Goal: Task Accomplishment & Management: Use online tool/utility

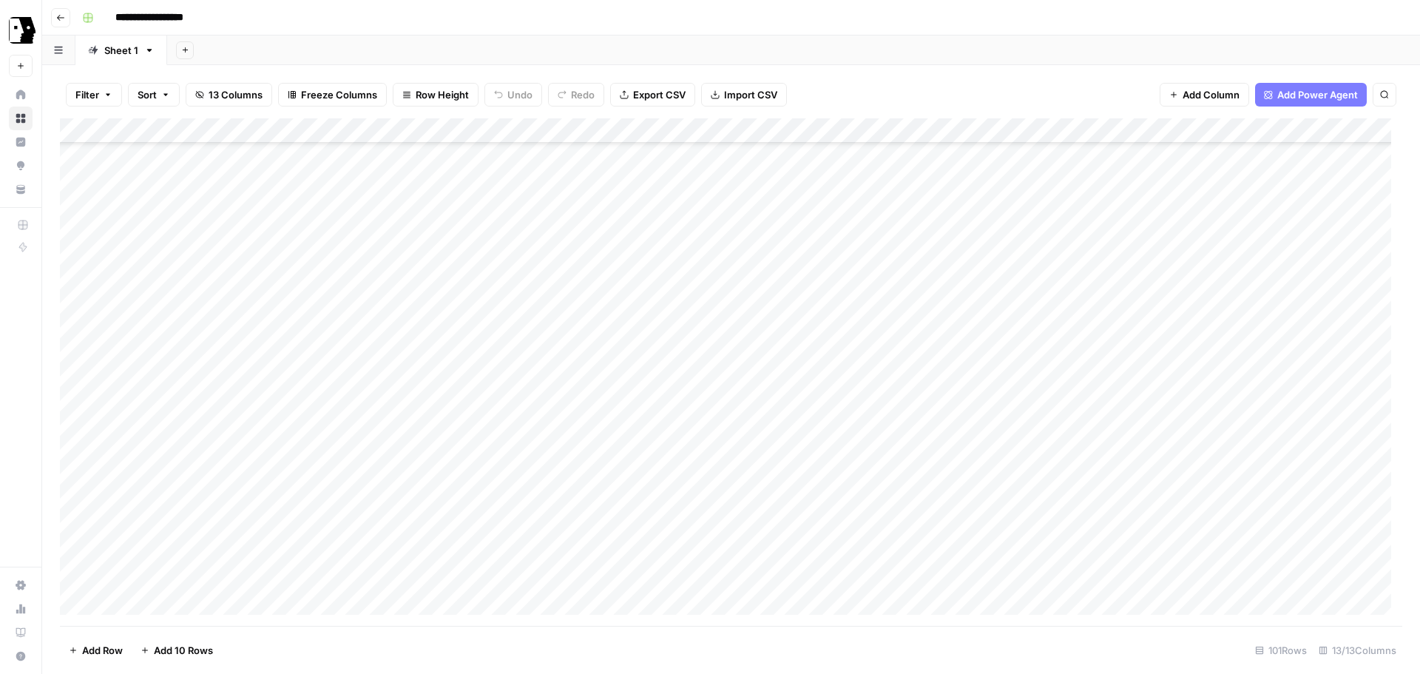
scroll to position [95, 0]
click at [1158, 51] on div "Add Sheet" at bounding box center [793, 50] width 1253 height 30
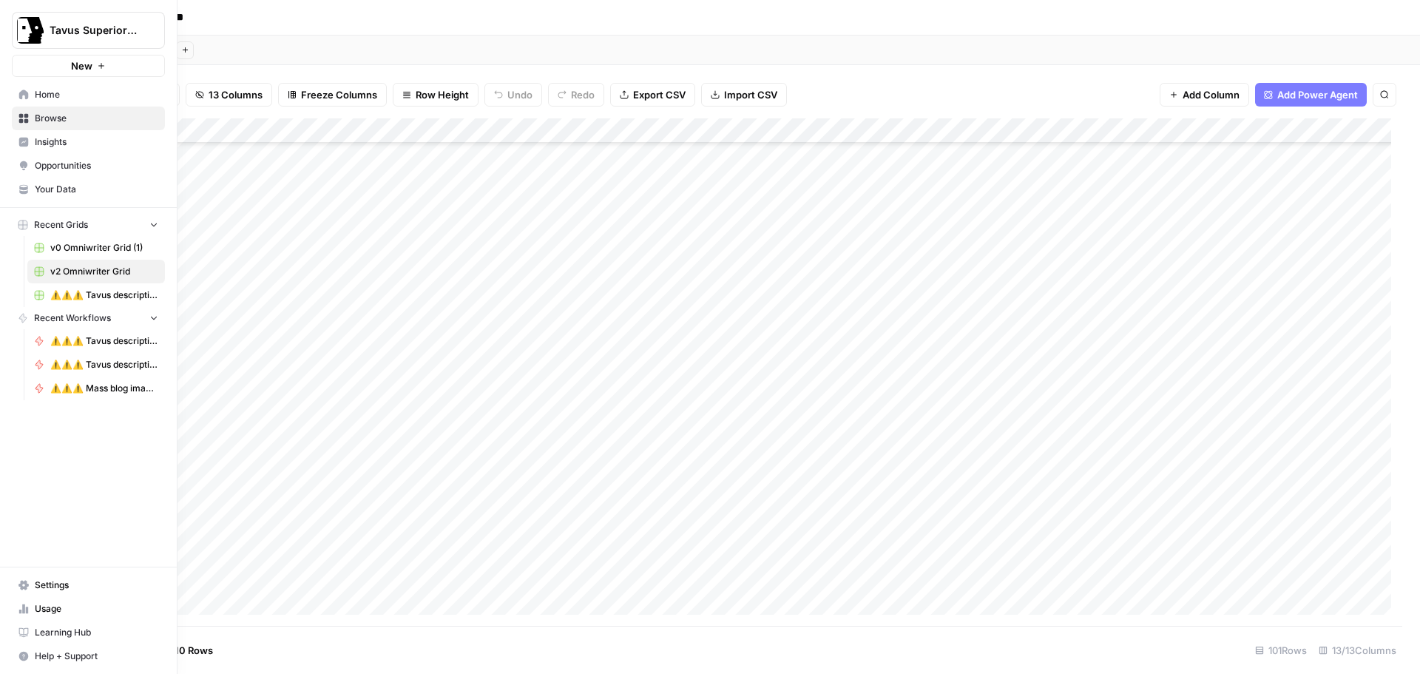
click at [58, 97] on span "Home" at bounding box center [96, 94] width 123 height 13
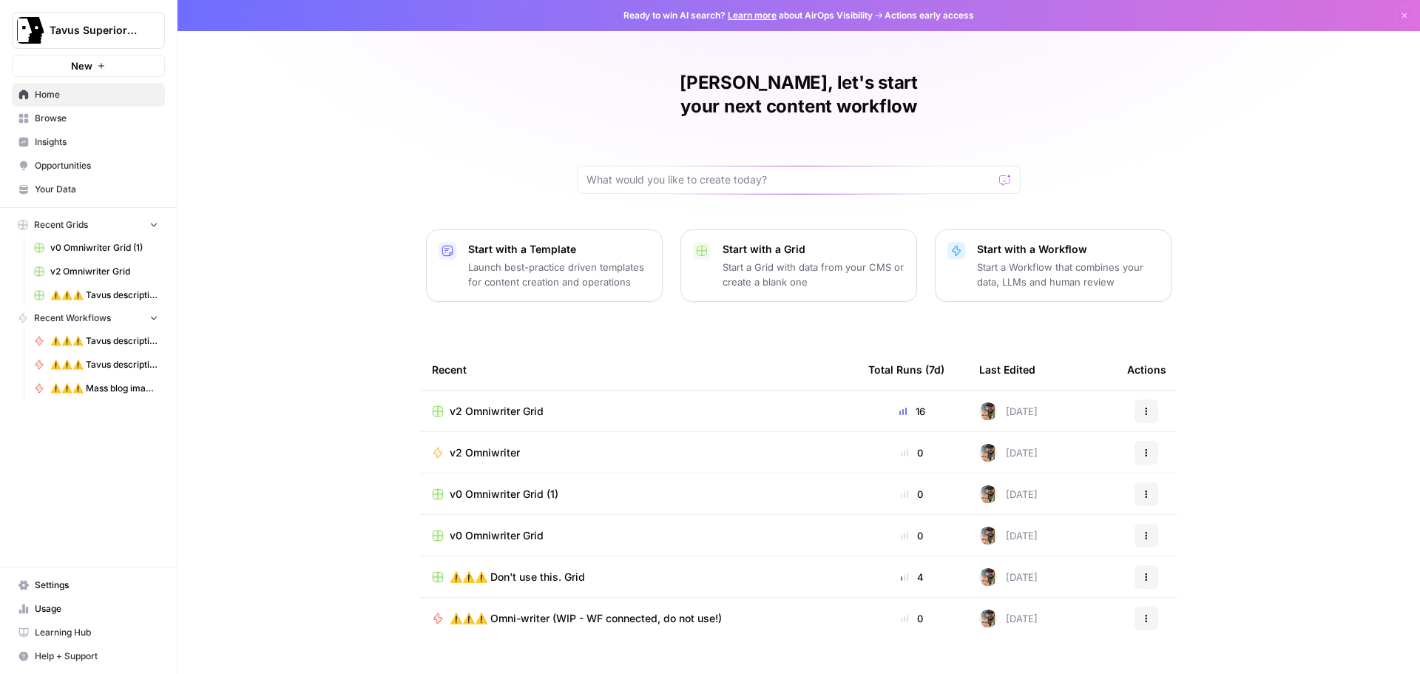
click at [71, 187] on span "Your Data" at bounding box center [96, 189] width 123 height 13
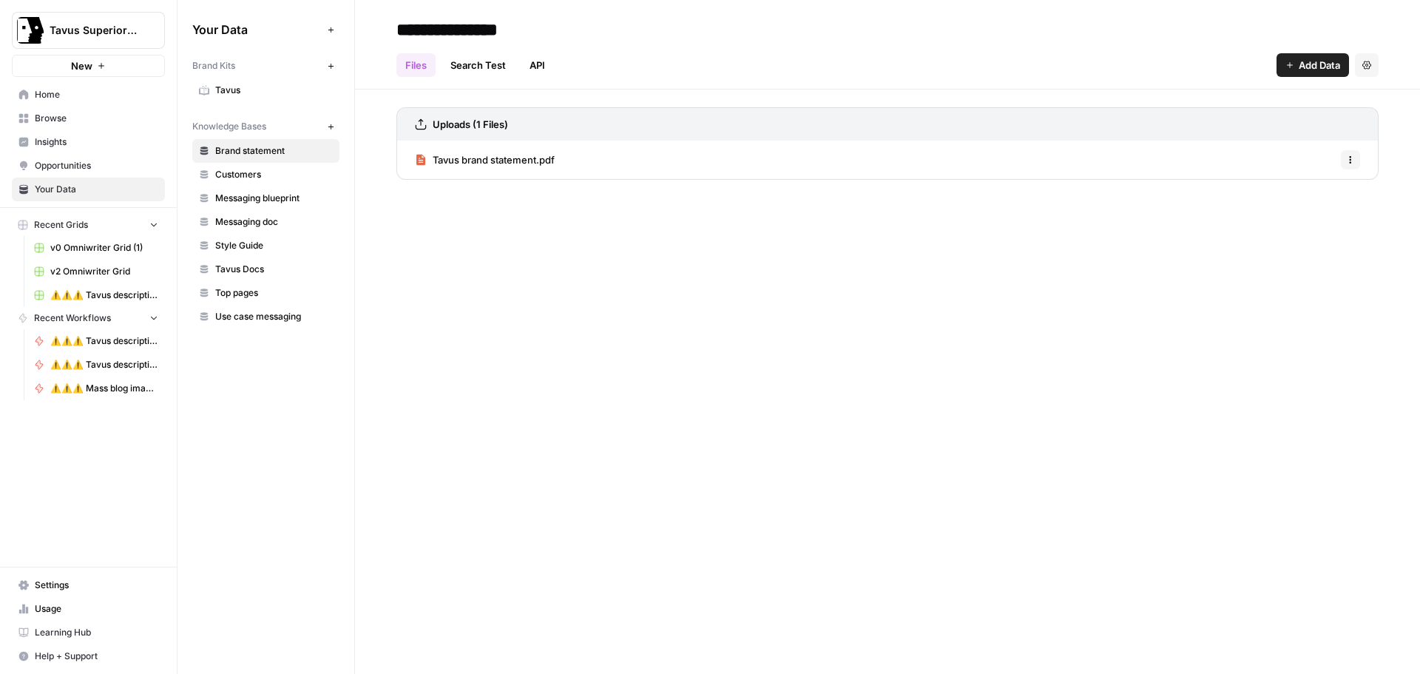
click at [243, 179] on span "Customers" at bounding box center [274, 174] width 118 height 13
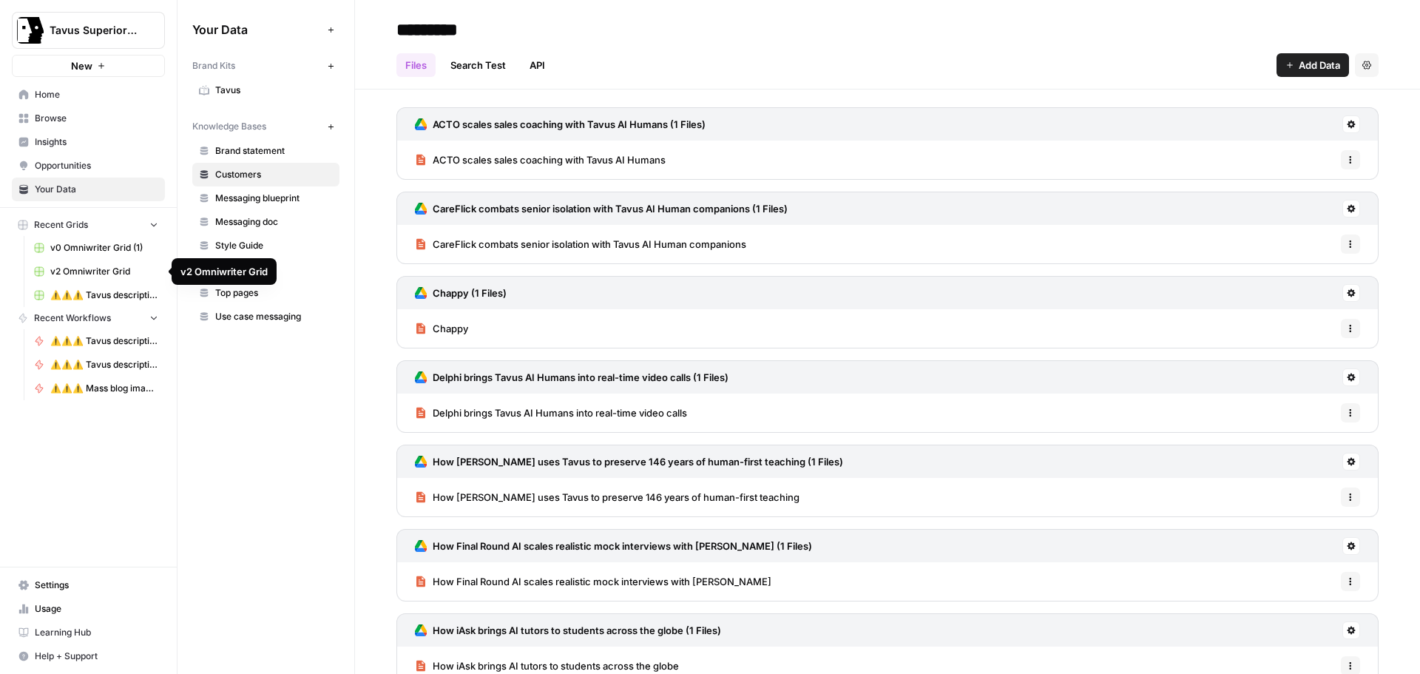
click at [103, 266] on span "v2 Omniwriter Grid" at bounding box center [104, 271] width 108 height 13
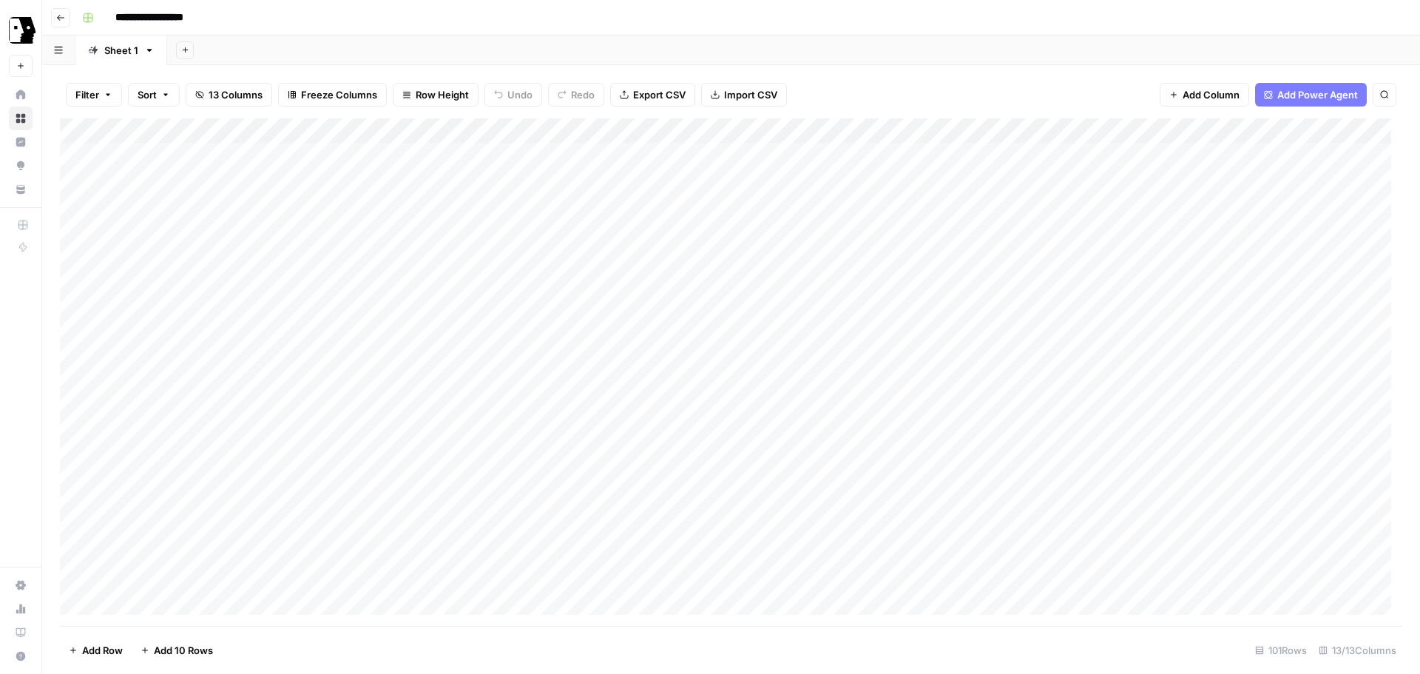
click at [16, 105] on link "Home" at bounding box center [21, 95] width 24 height 24
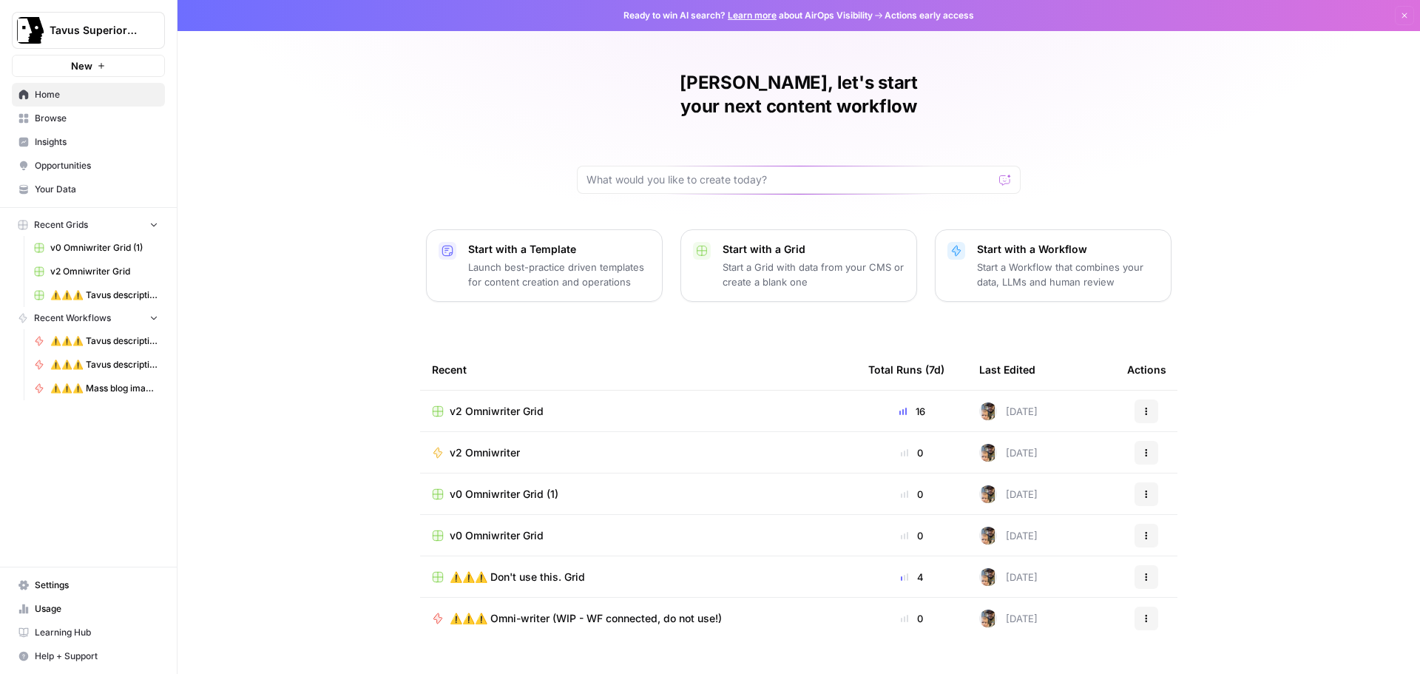
scroll to position [7, 0]
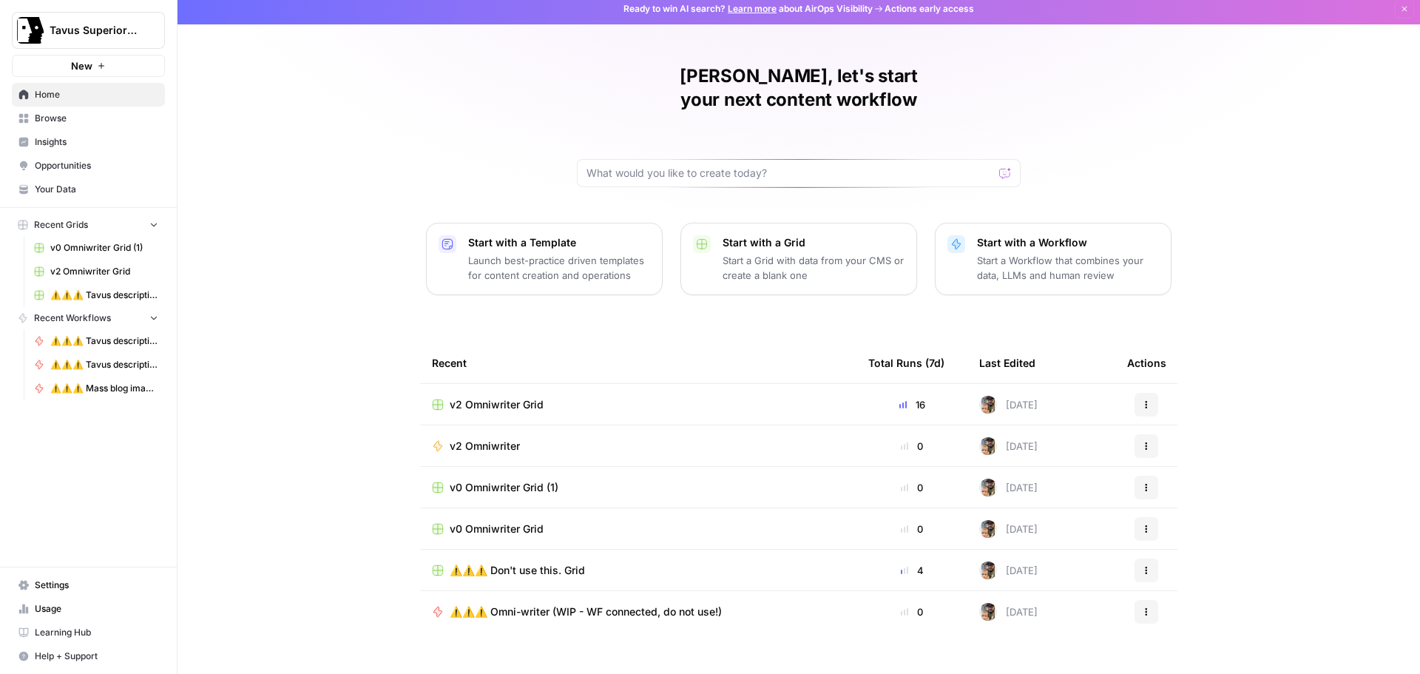
click at [1134, 434] on button "Actions" at bounding box center [1146, 446] width 24 height 24
click at [1198, 556] on span "Duplicate" at bounding box center [1217, 552] width 118 height 15
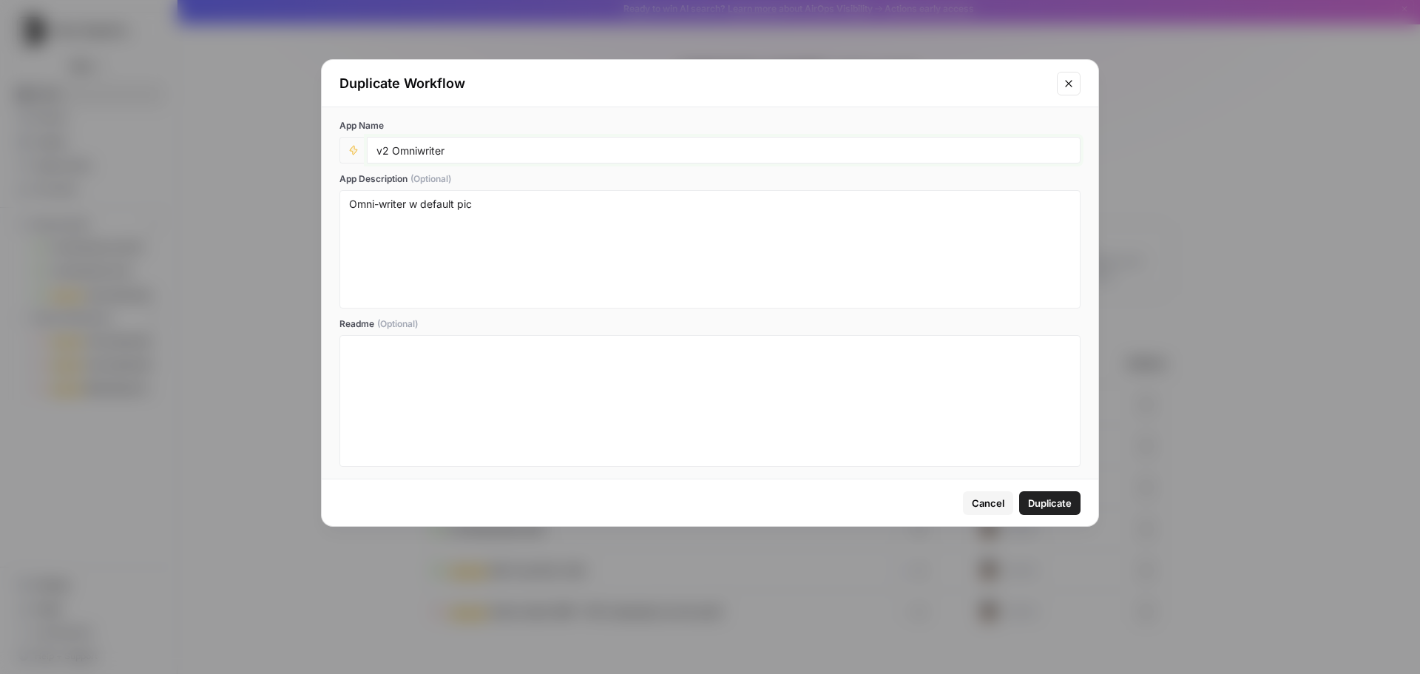
click at [387, 152] on input "v2 Omniwriter" at bounding box center [723, 149] width 694 height 13
click at [480, 152] on input "v3 Omniwriter" at bounding box center [723, 149] width 694 height 13
type input "v3 Omniwriter (WIP)"
click at [1042, 501] on span "Duplicate" at bounding box center [1050, 502] width 44 height 15
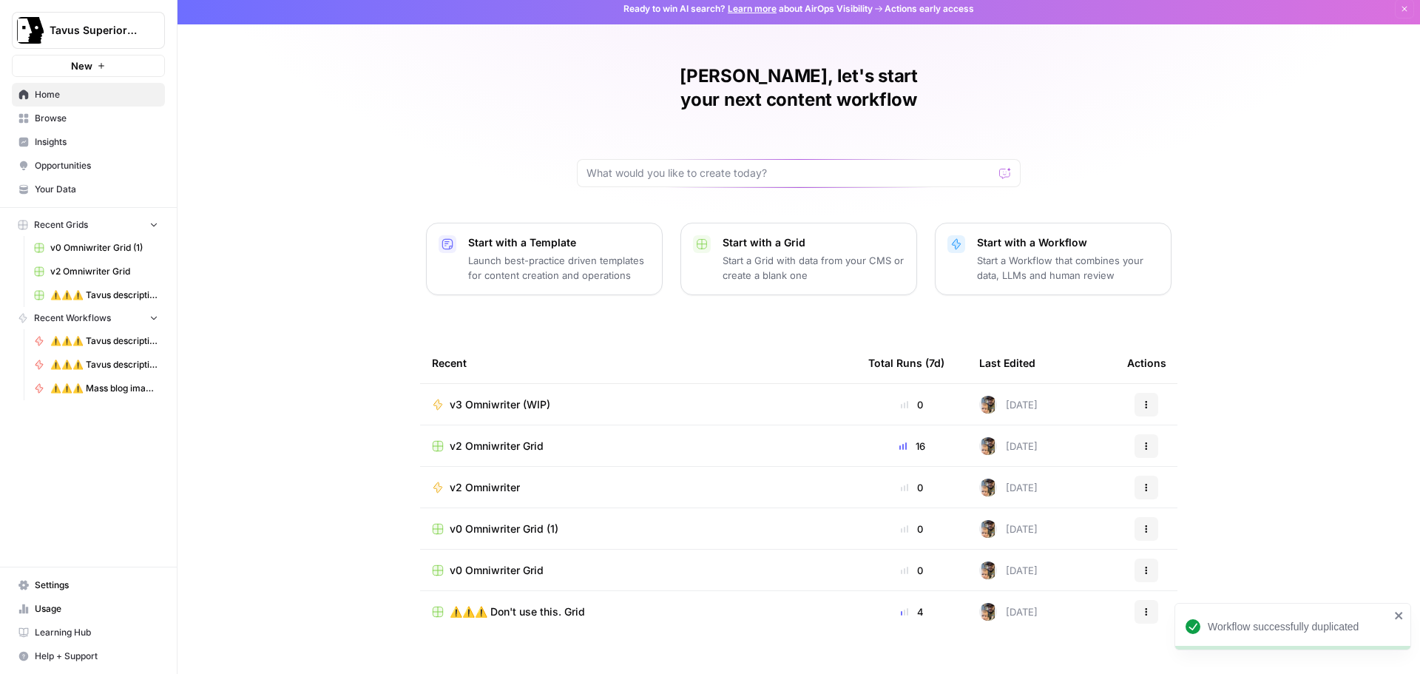
click at [512, 397] on span "v3 Omniwriter (WIP)" at bounding box center [500, 404] width 101 height 15
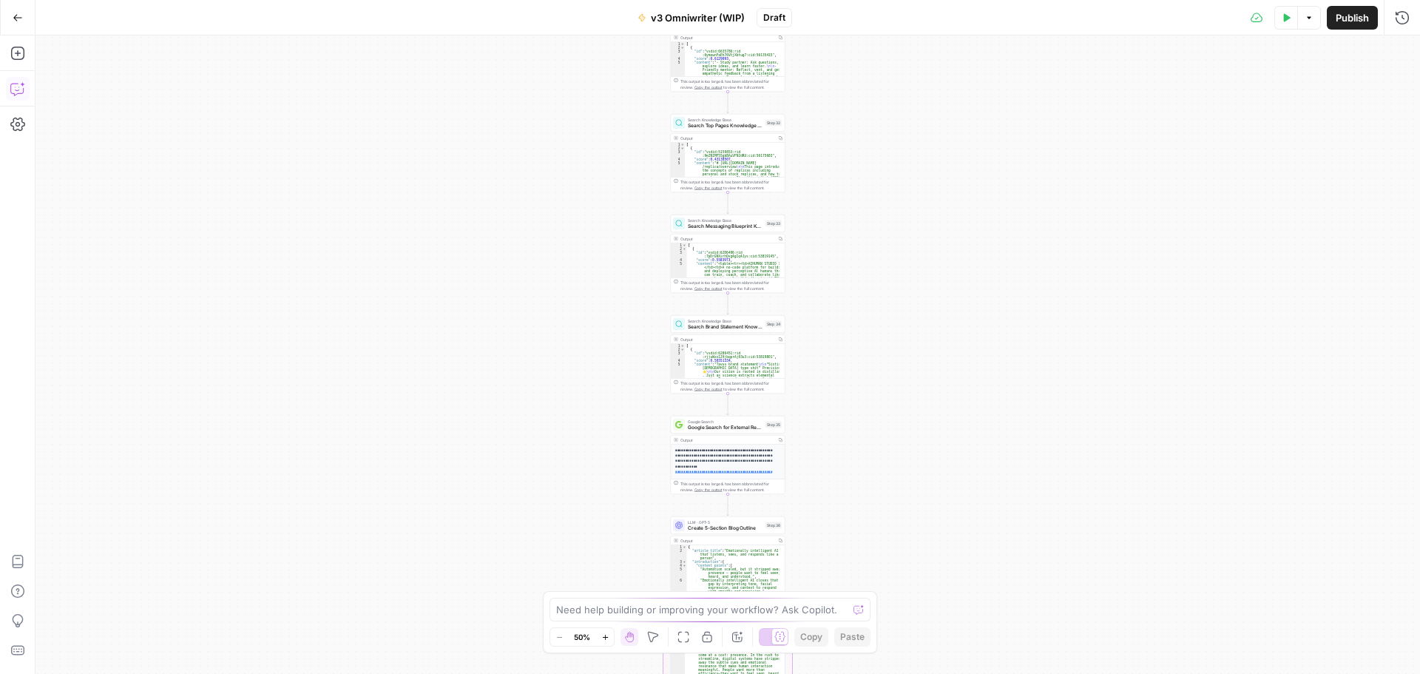
click at [12, 81] on icon "button" at bounding box center [17, 88] width 15 height 15
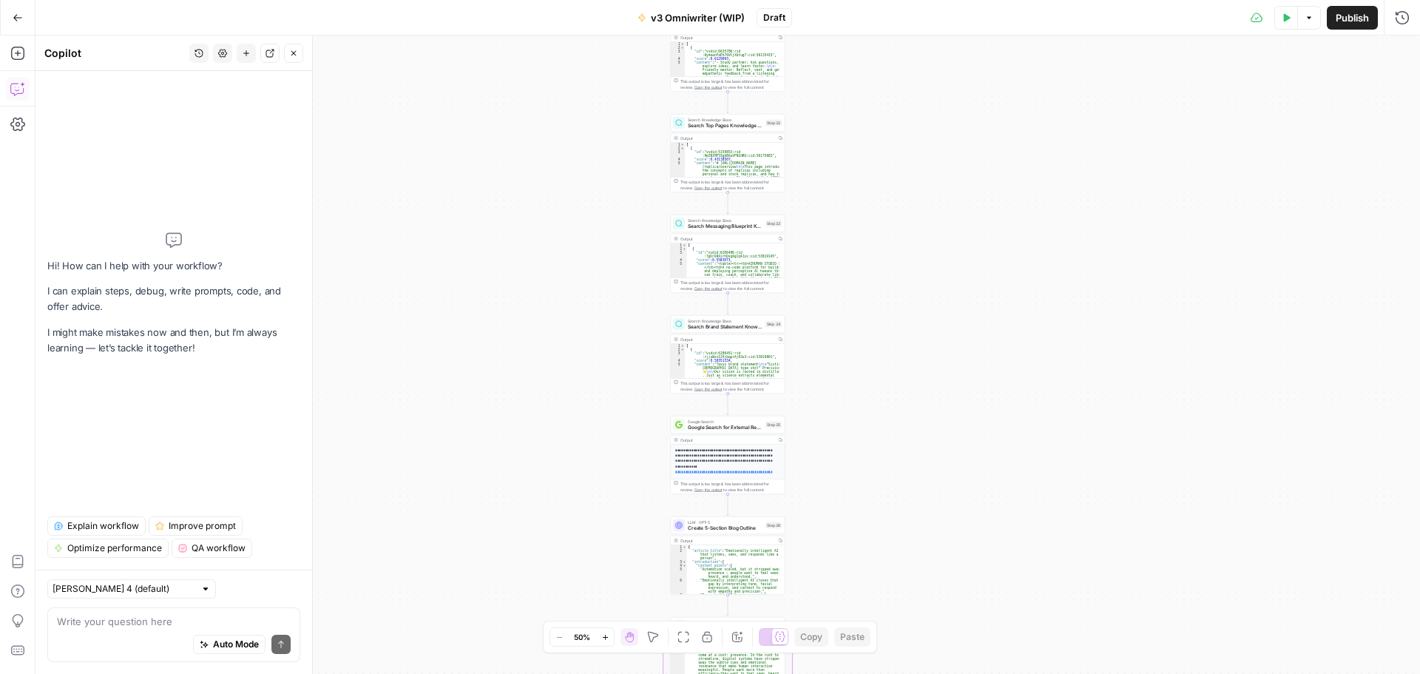
click at [147, 627] on textarea at bounding box center [174, 621] width 234 height 15
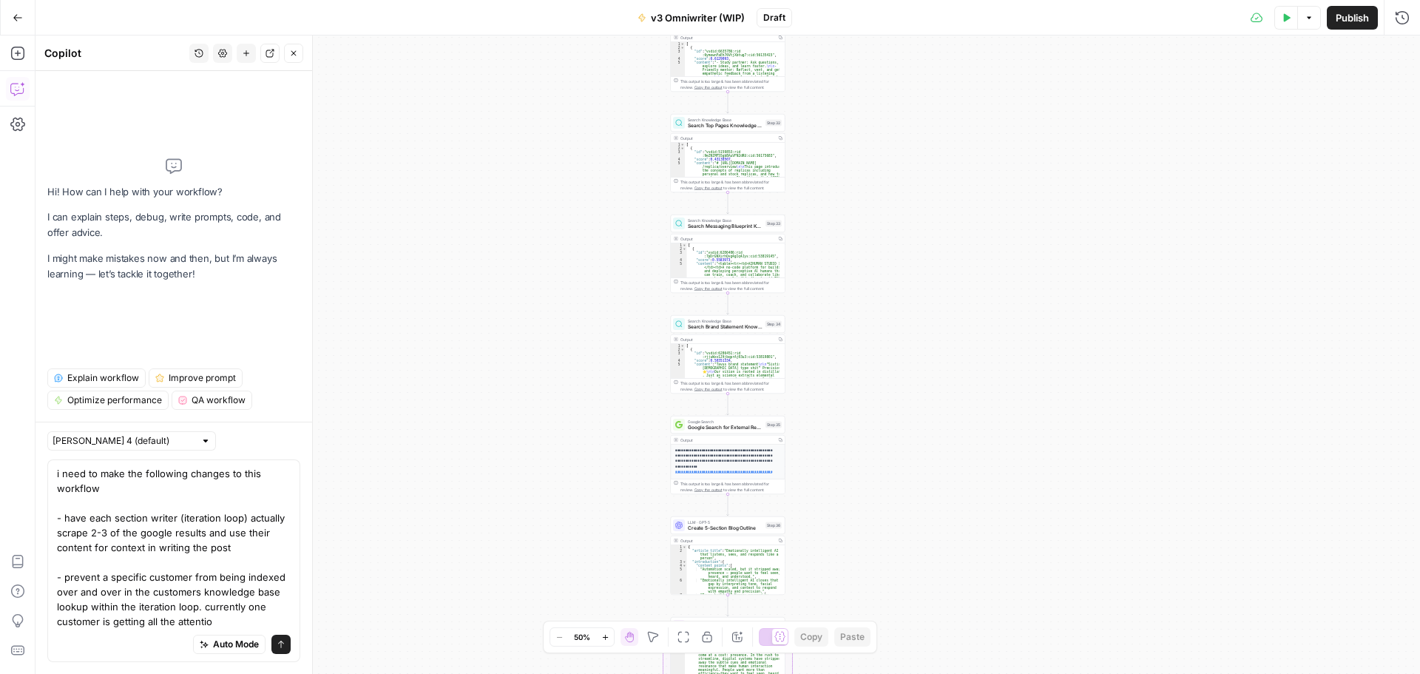
type textarea "i need to make the following changes to this workflow - have each section write…"
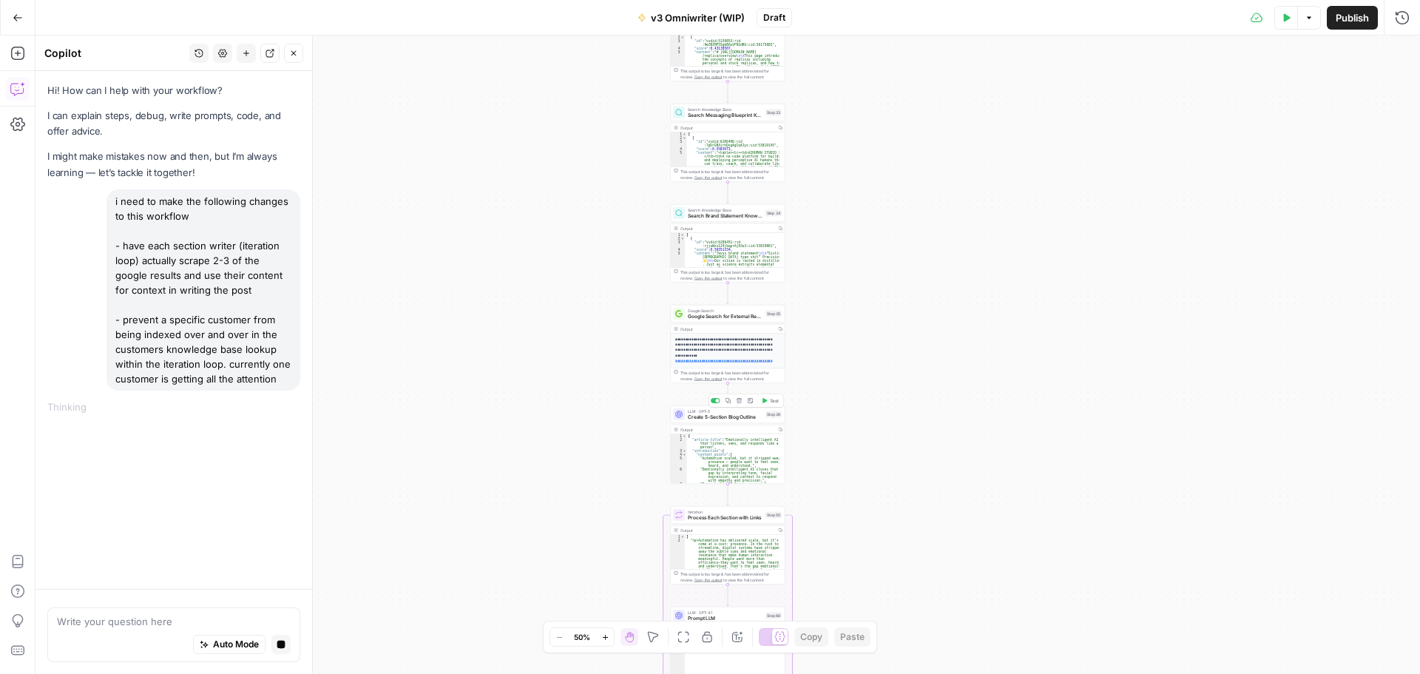
click at [725, 416] on span "Create 5-Section Blog Outline" at bounding box center [725, 416] width 75 height 7
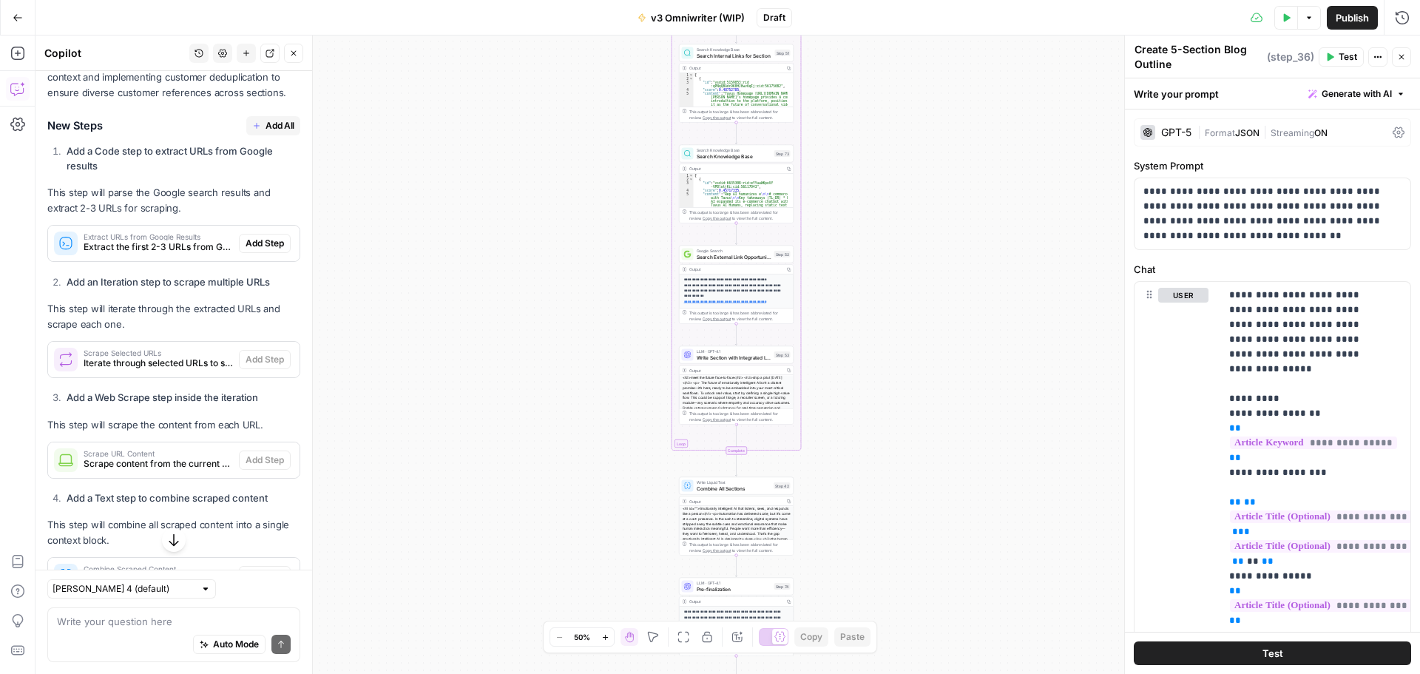
scroll to position [352, 0]
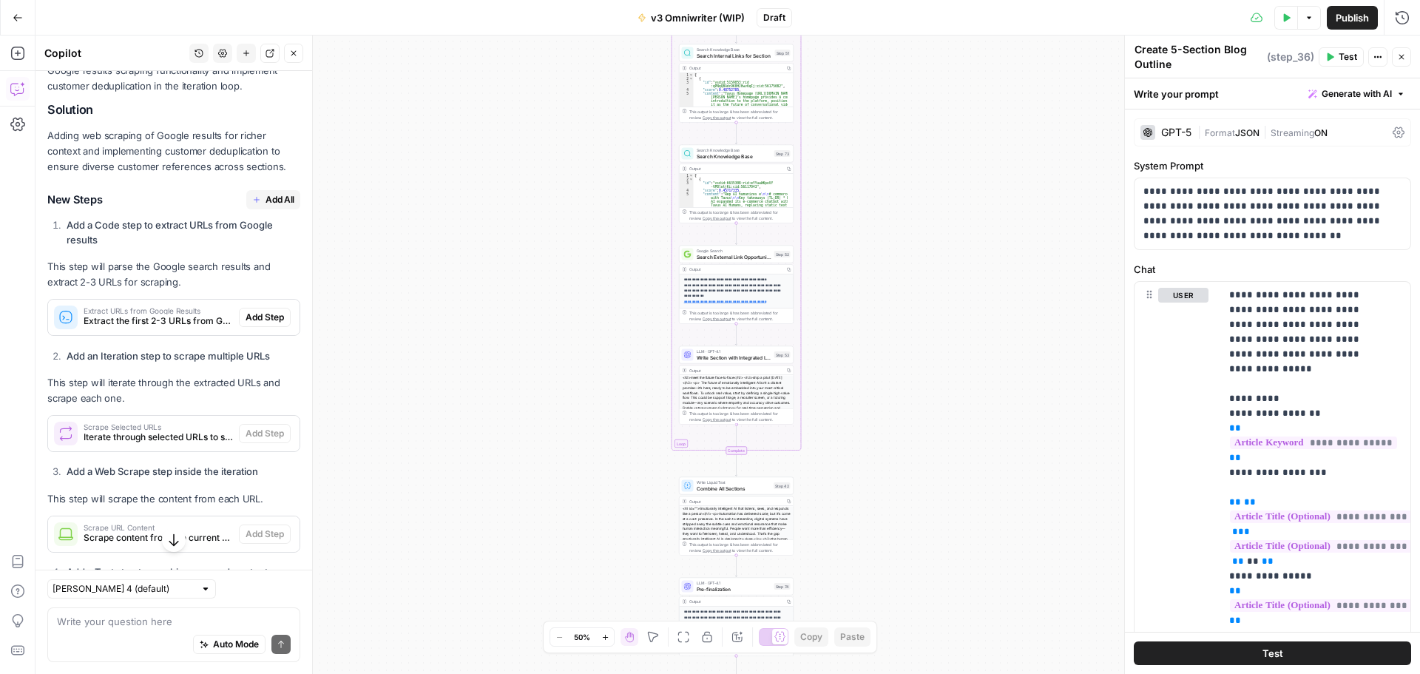
click at [265, 206] on span "Add All" at bounding box center [279, 199] width 29 height 13
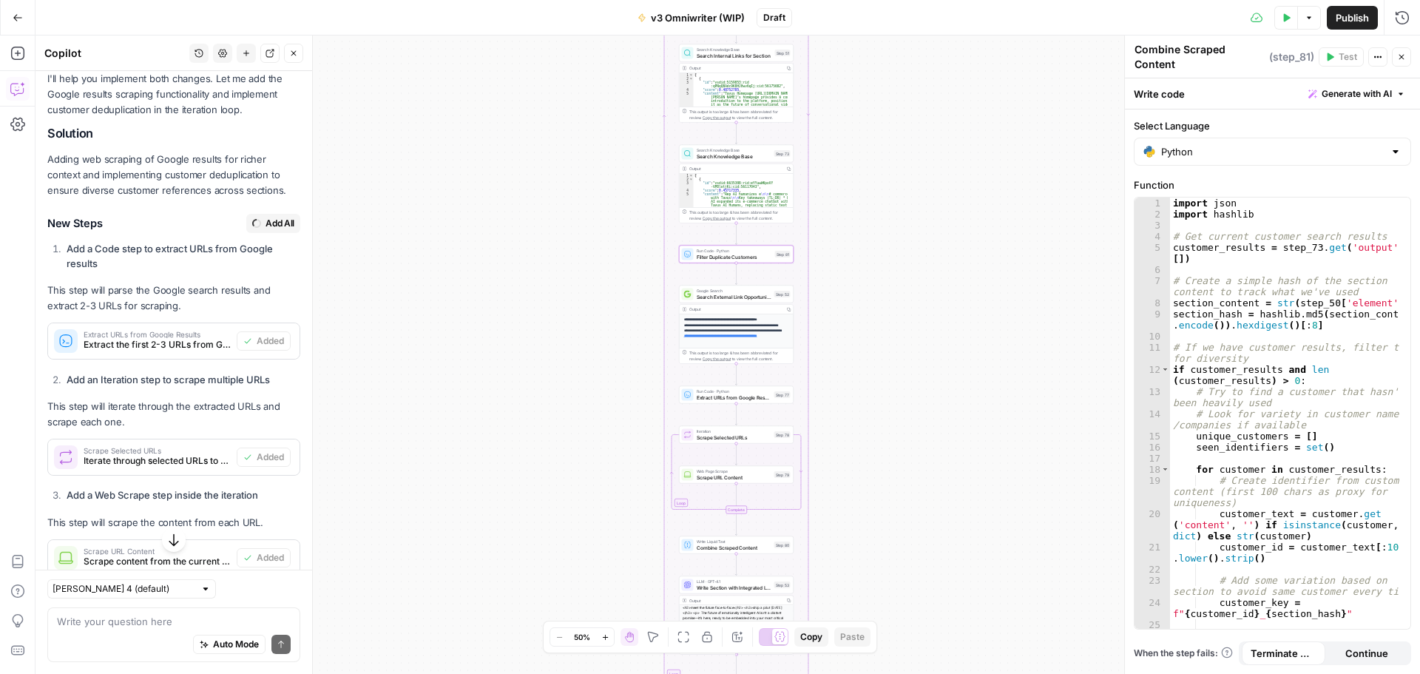
type textarea "Filter Duplicate Customers"
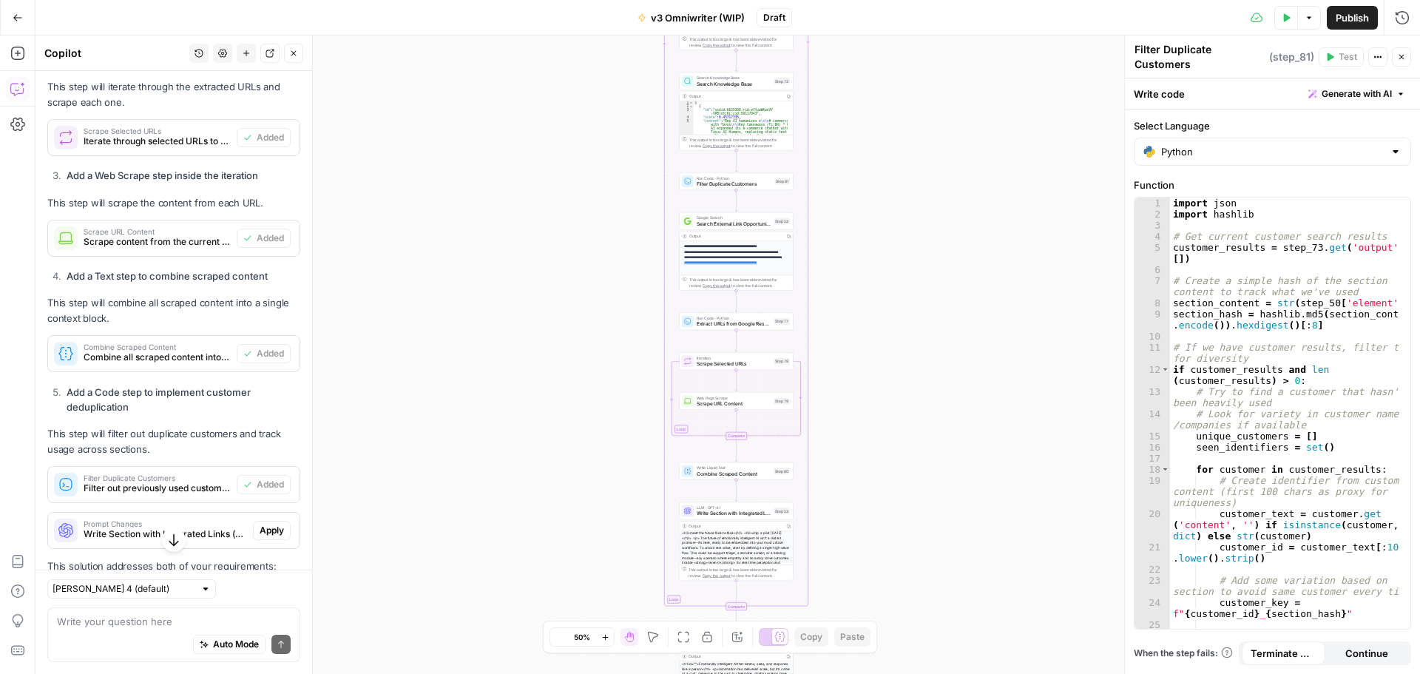
scroll to position [819, 0]
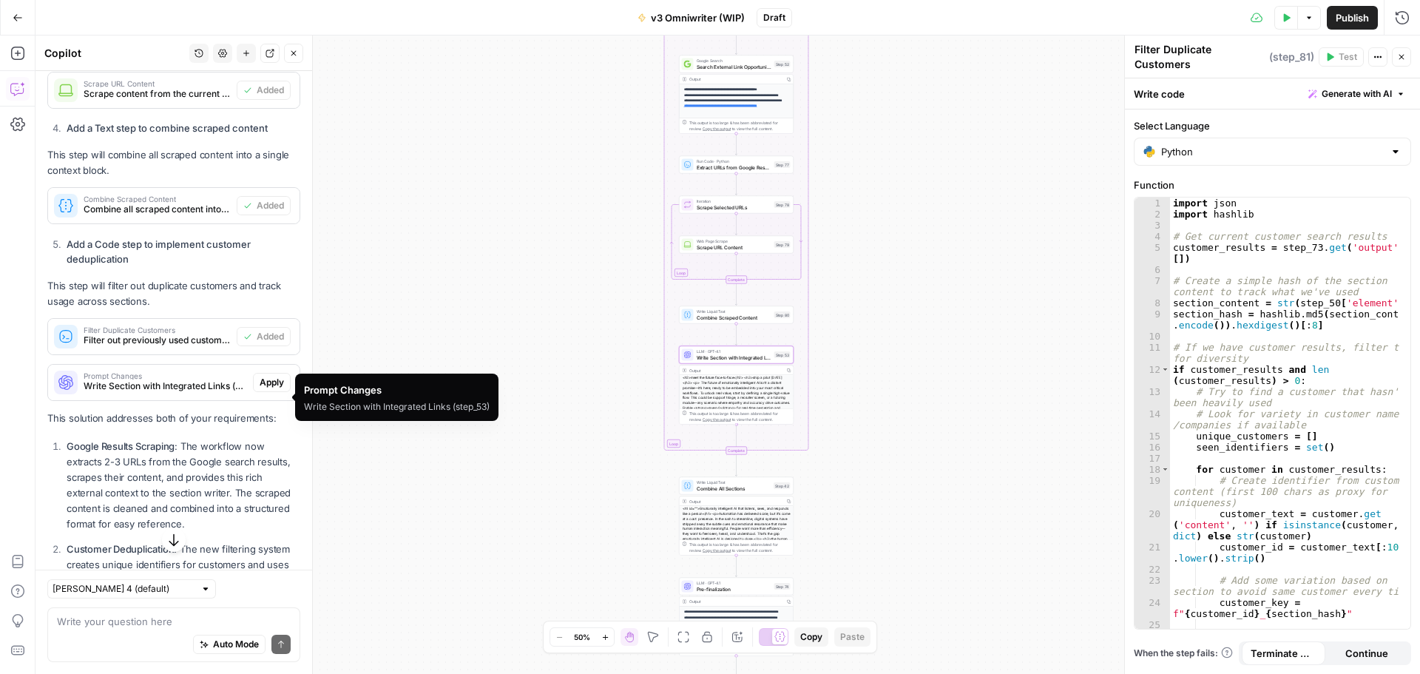
click at [266, 389] on span "Apply" at bounding box center [272, 382] width 24 height 13
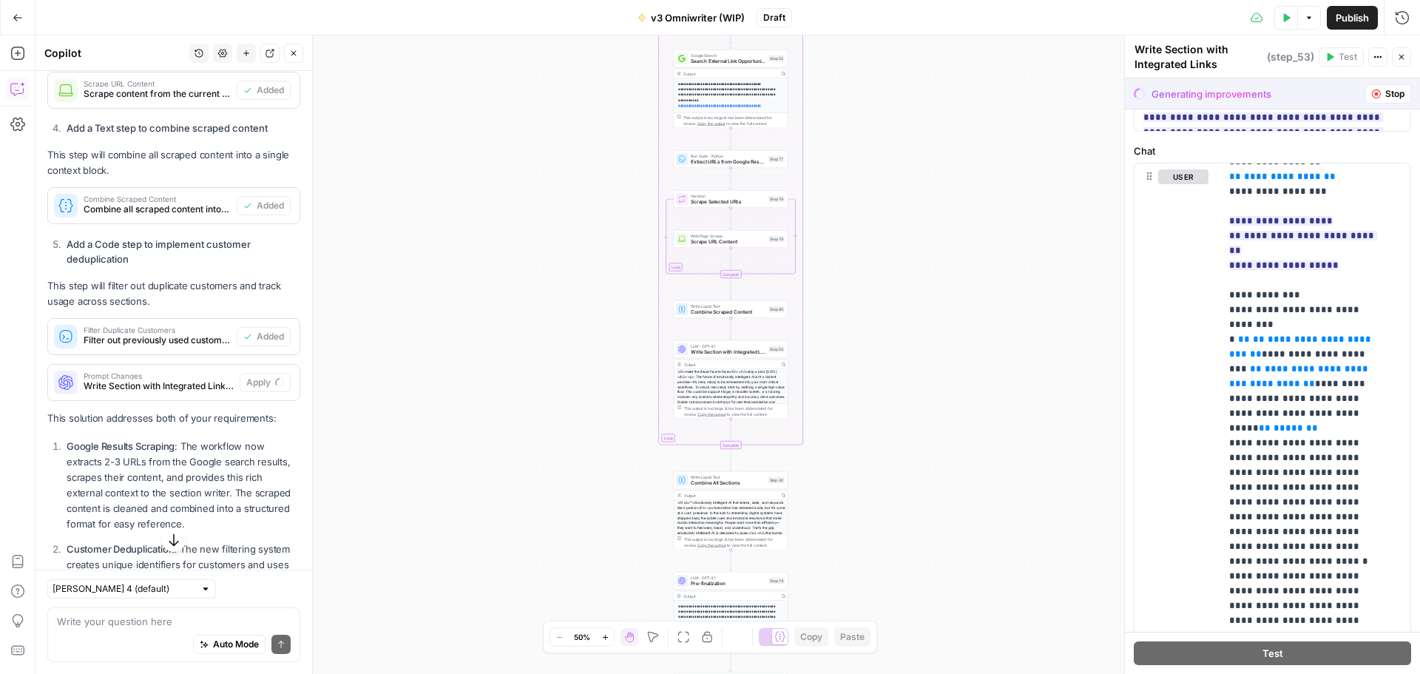
scroll to position [1479, 0]
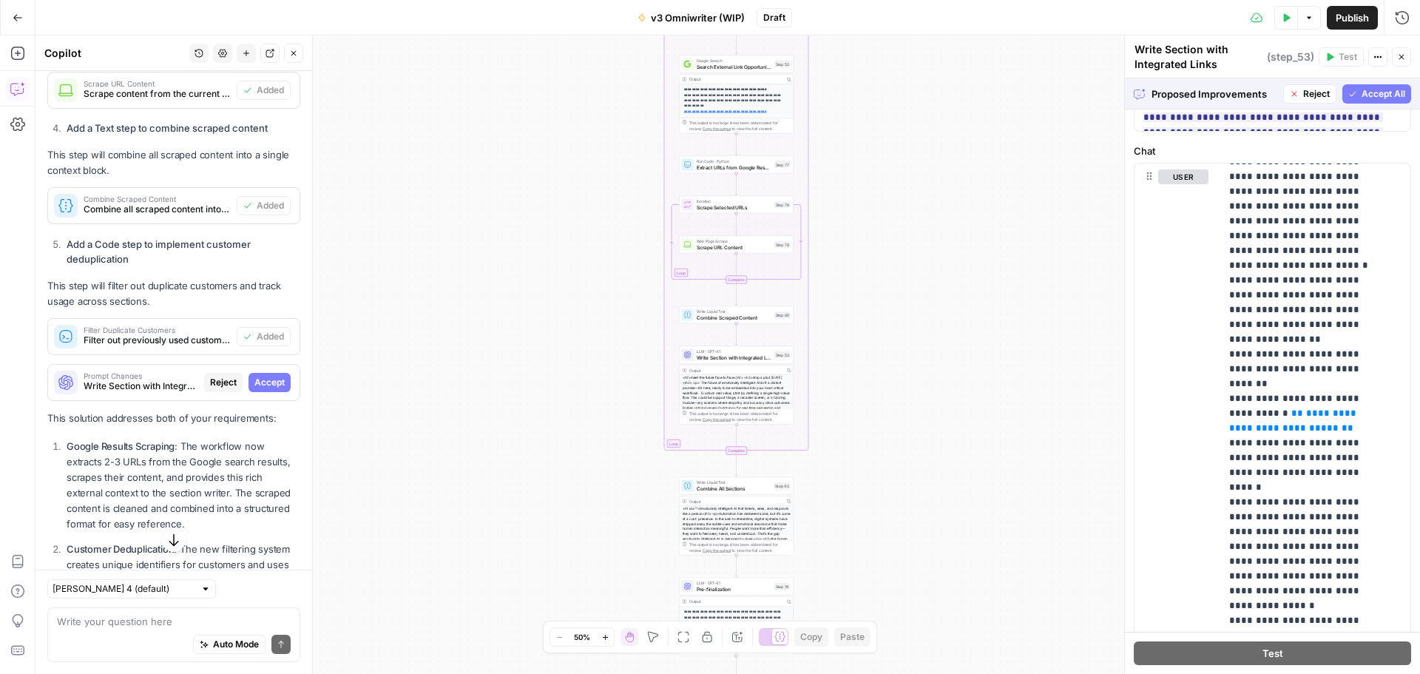
click at [1366, 93] on span "Accept All" at bounding box center [1383, 93] width 44 height 13
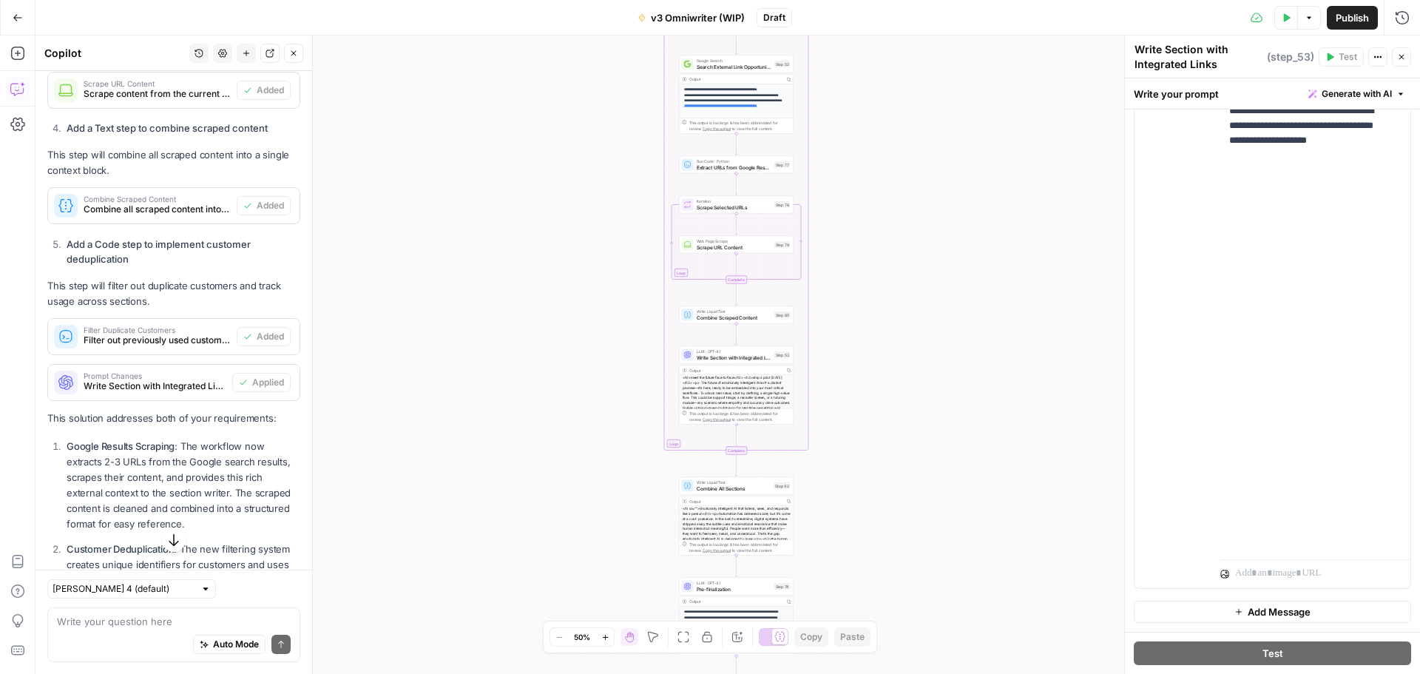
scroll to position [2171, 0]
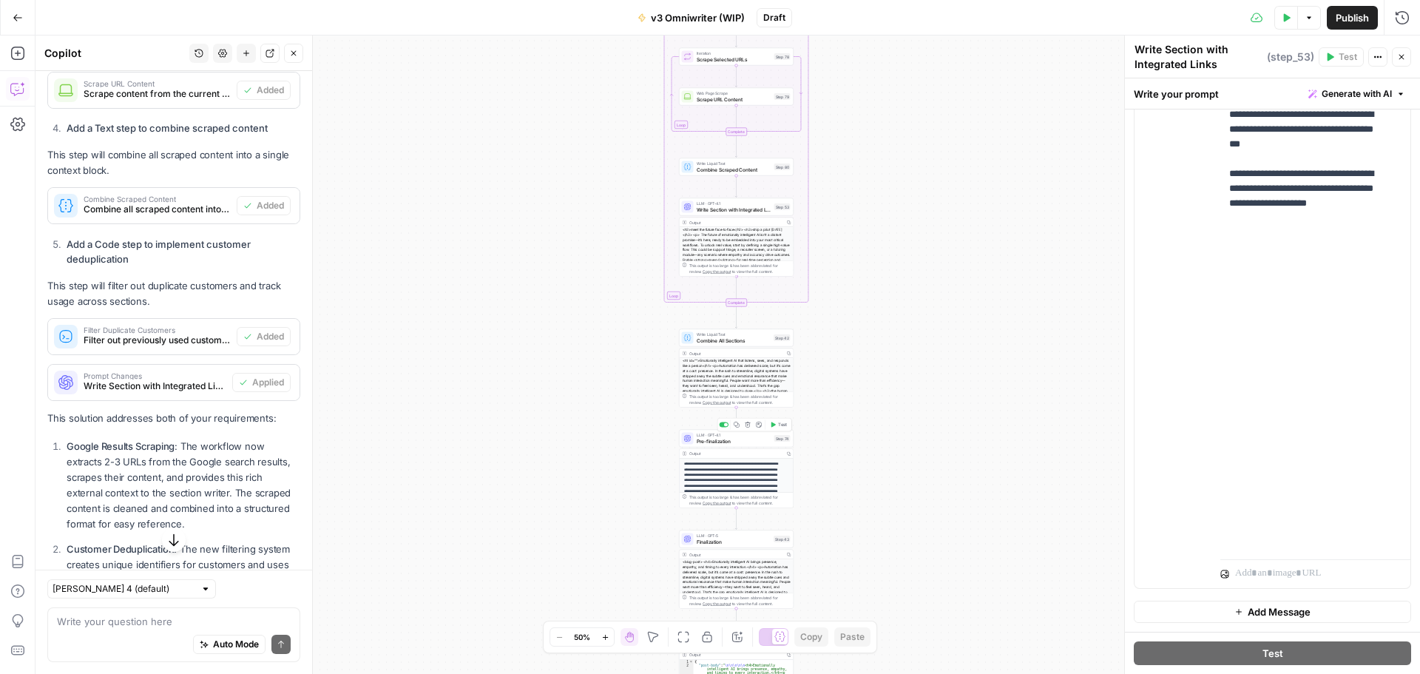
click at [734, 446] on div "LLM · GPT-4.1 Pre-finalization Step 74 Copy step Delete step Add Note Test" at bounding box center [736, 439] width 115 height 18
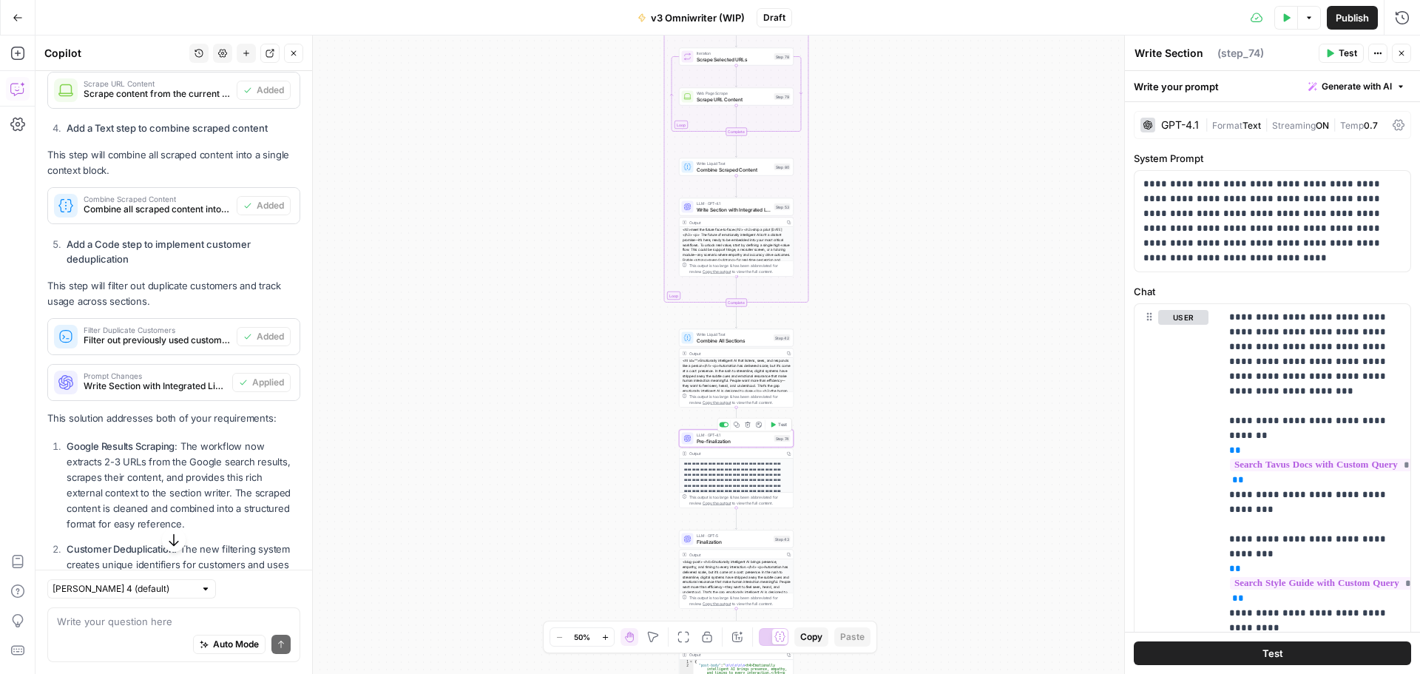
type textarea "Pre-finalization"
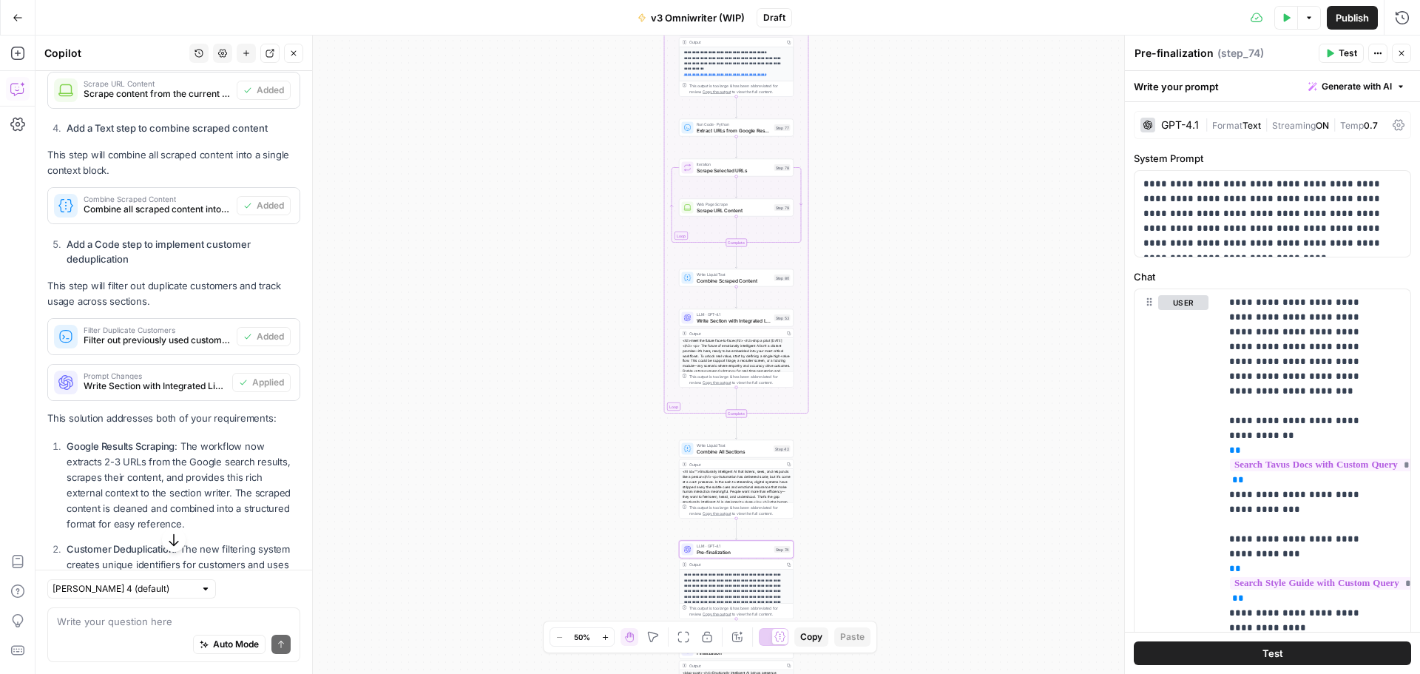
click at [125, 630] on div "Auto Mode Send" at bounding box center [174, 645] width 234 height 33
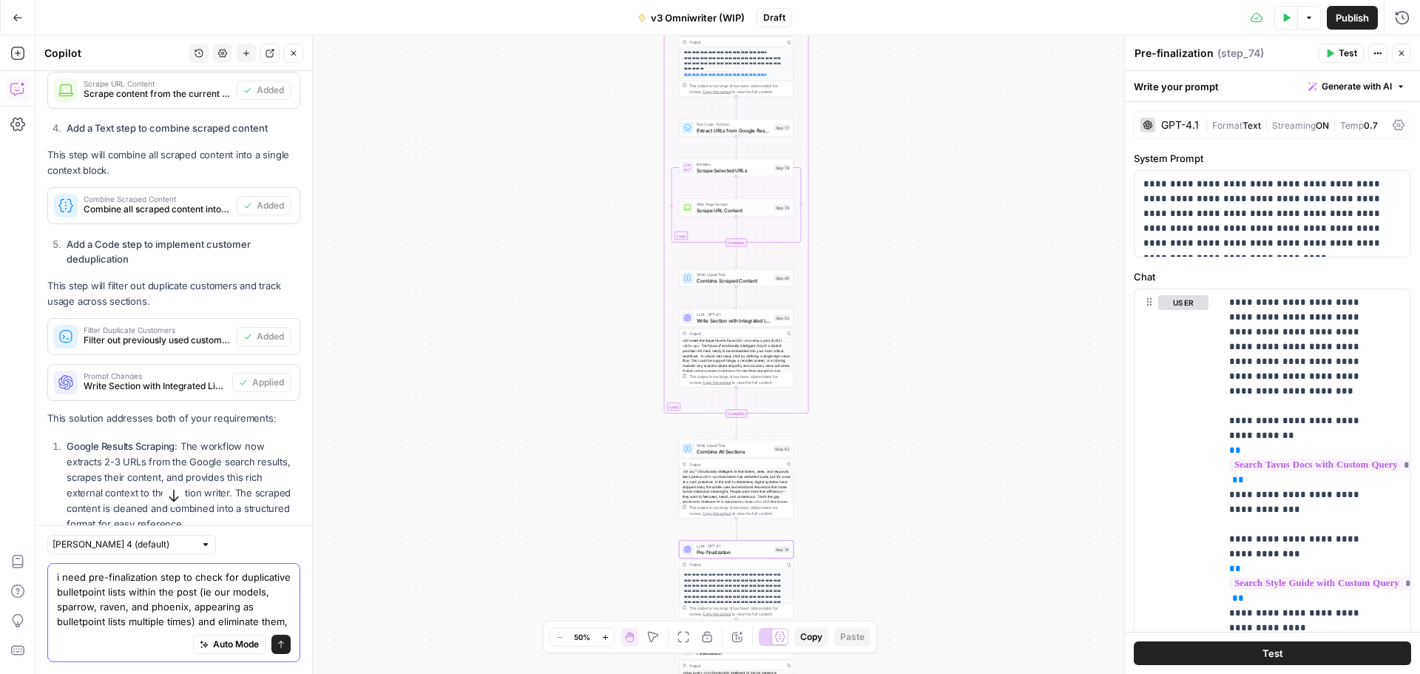
type textarea "i need pre-finalization step to check for duplicative bulletpoint lists within …"
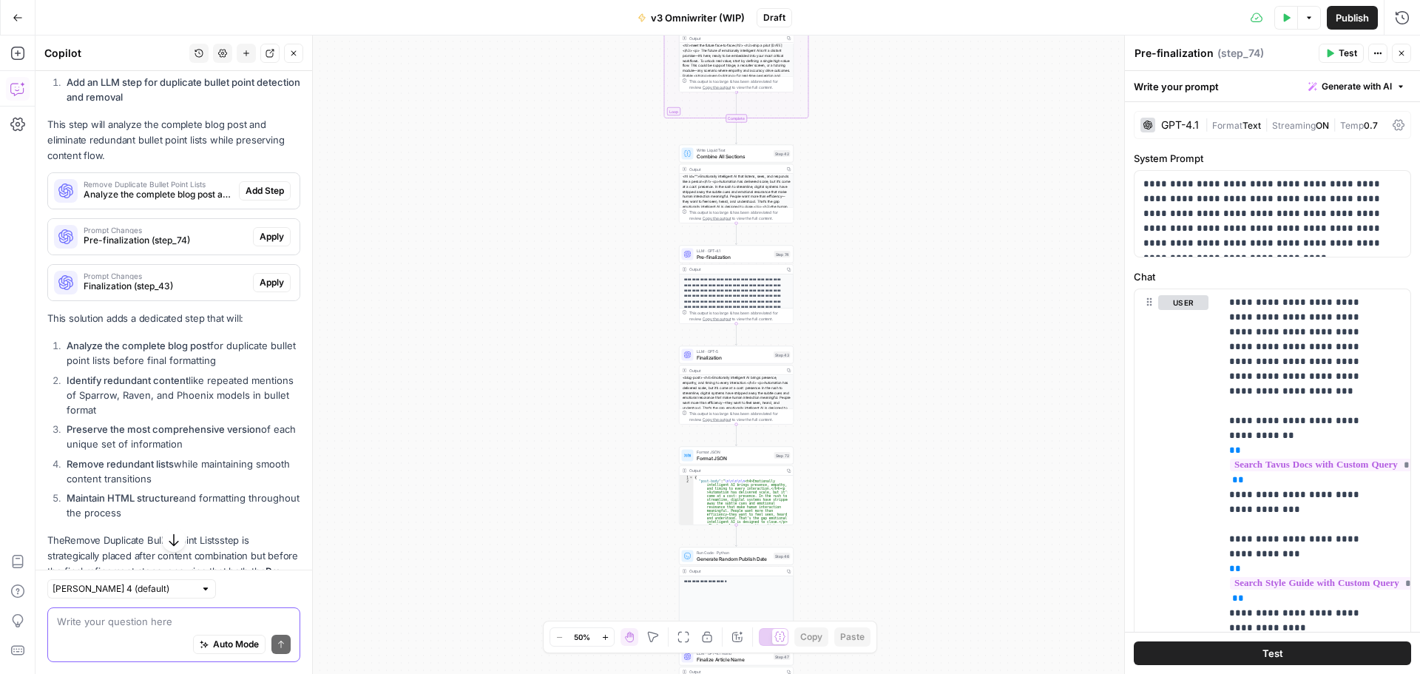
scroll to position [1697, 0]
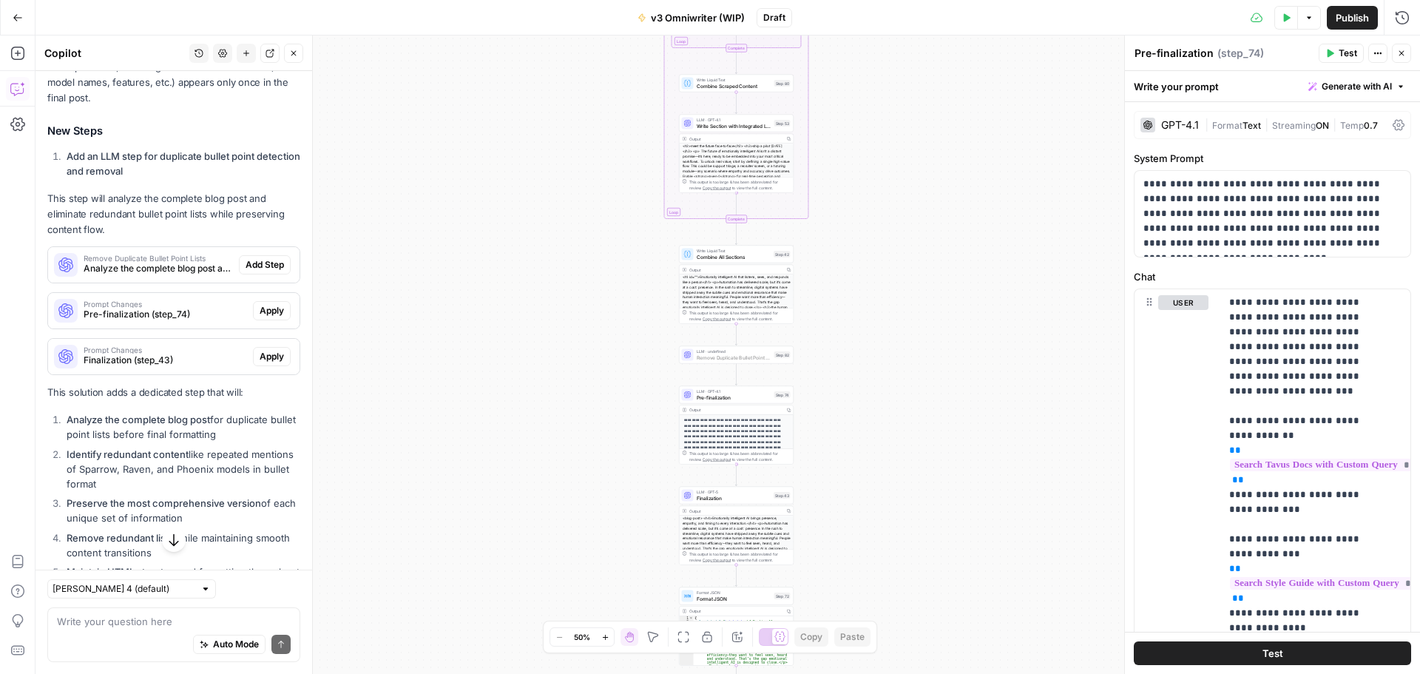
click at [254, 271] on span "Add Step" at bounding box center [265, 264] width 38 height 13
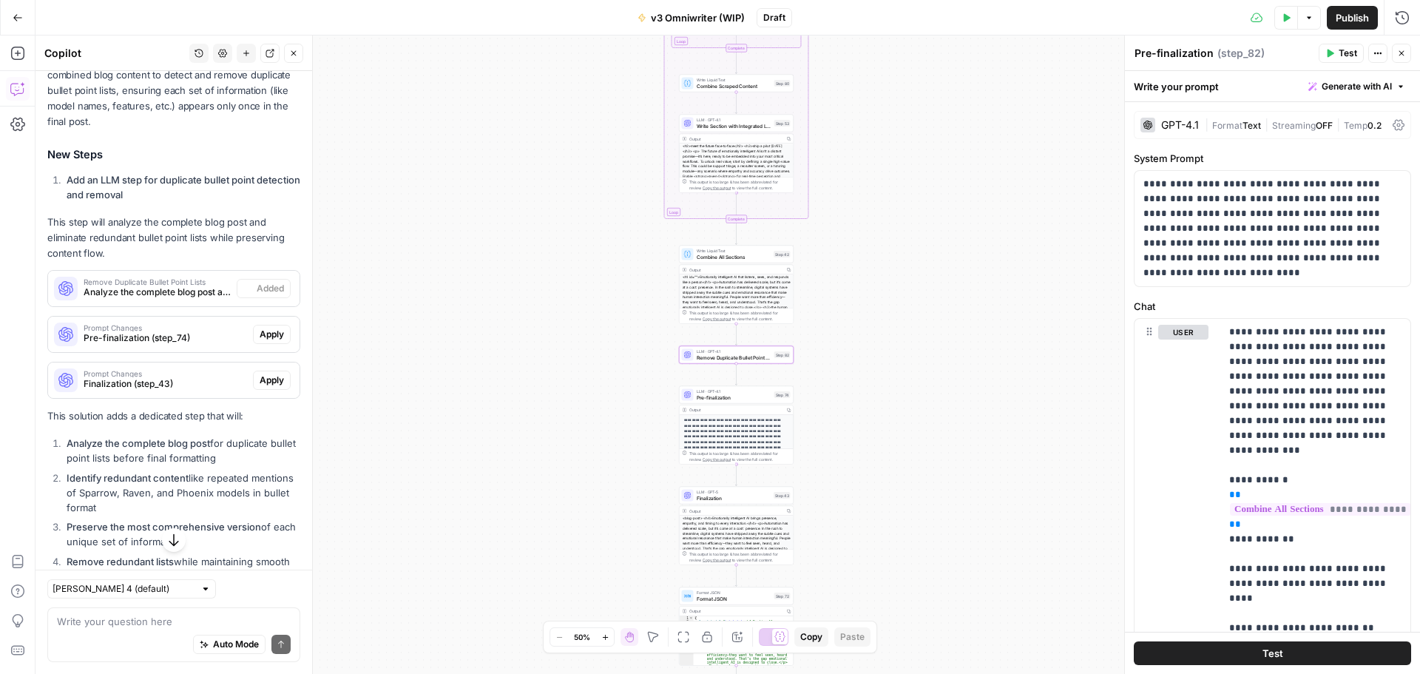
scroll to position [1721, 0]
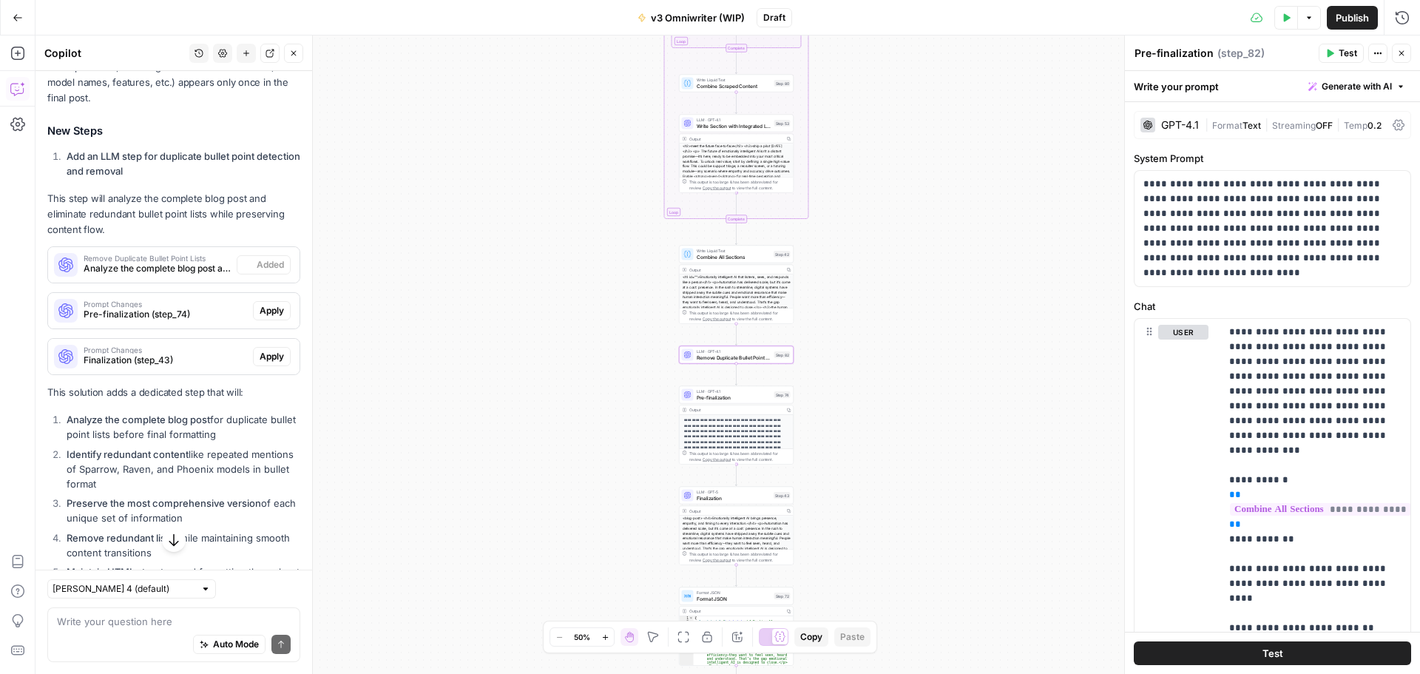
type textarea "Remove Duplicate Bullet Point Lists"
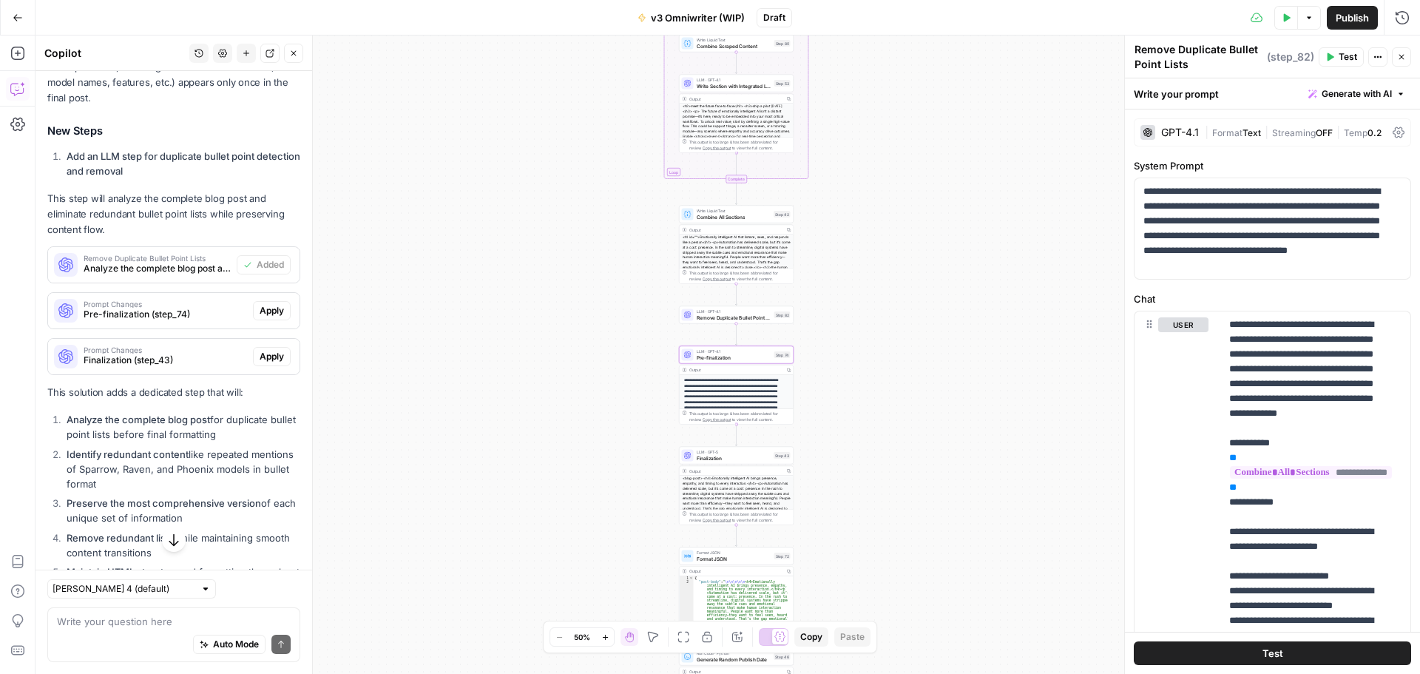
click at [265, 317] on span "Apply" at bounding box center [272, 310] width 24 height 13
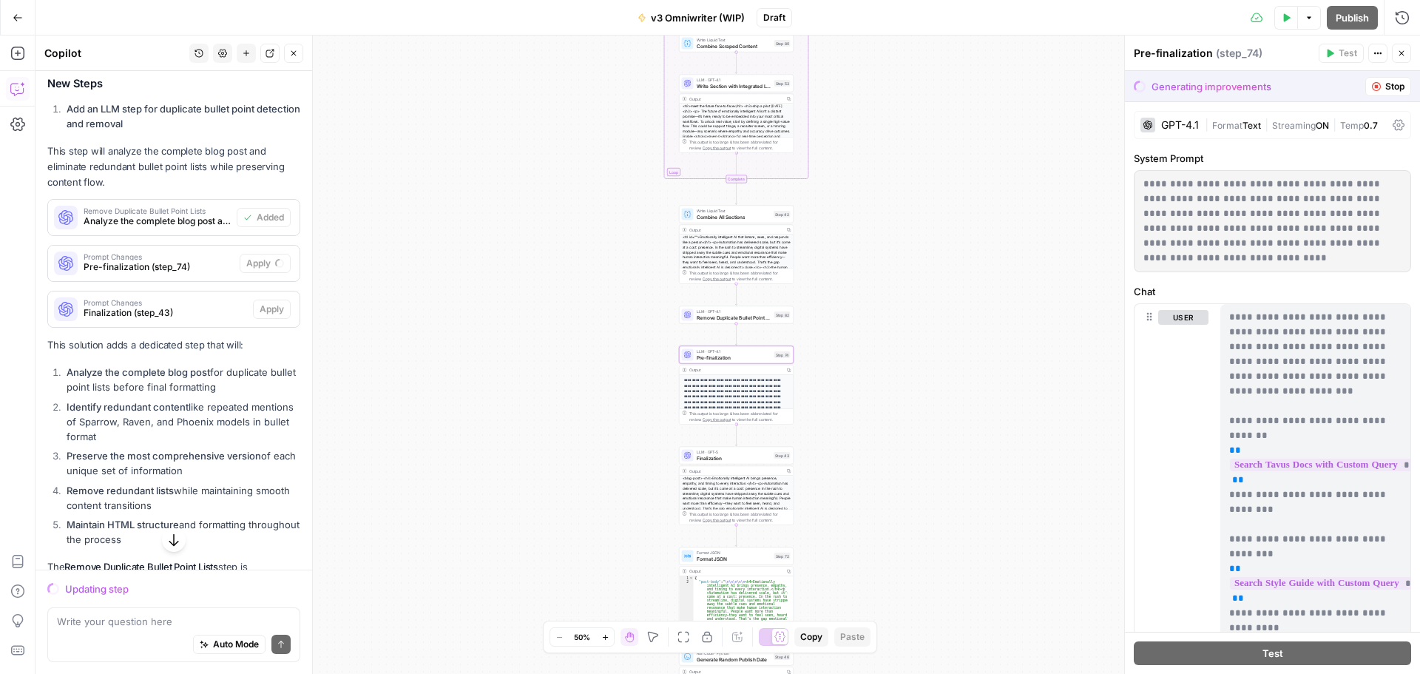
scroll to position [1674, 0]
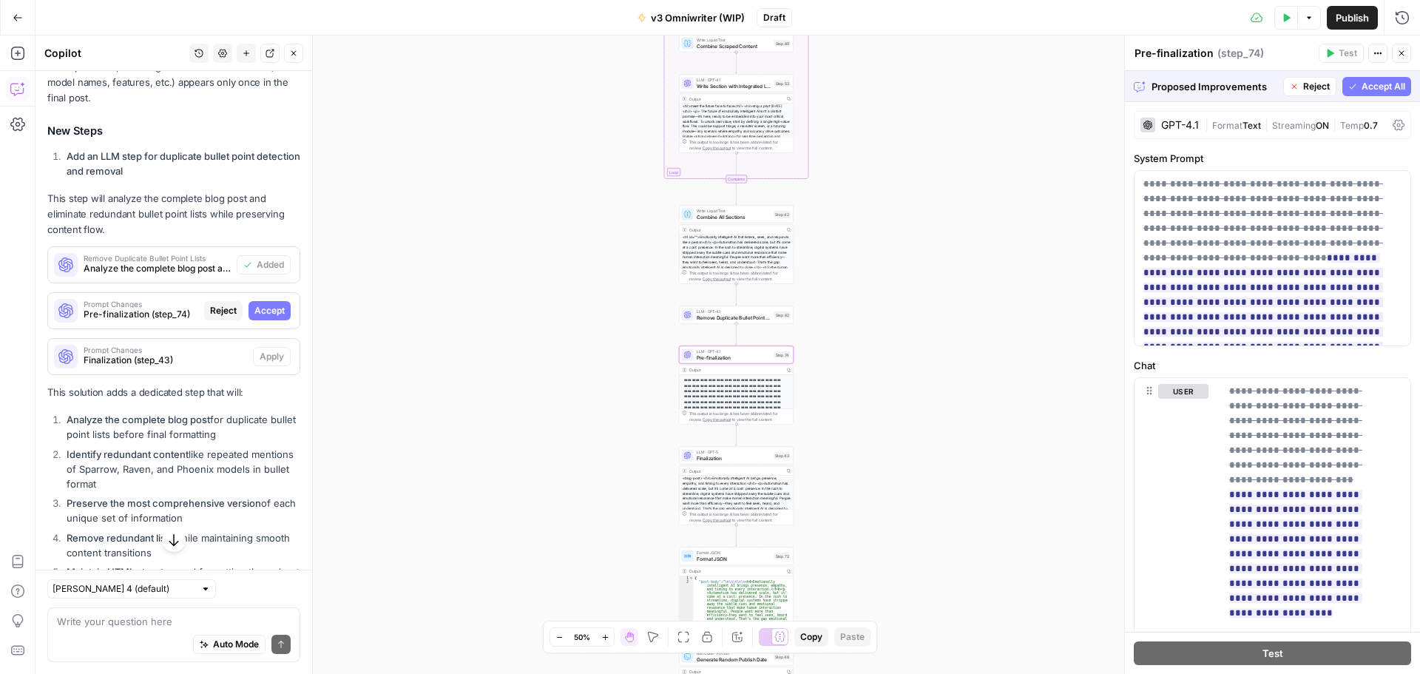
click at [254, 317] on span "Accept" at bounding box center [269, 310] width 30 height 13
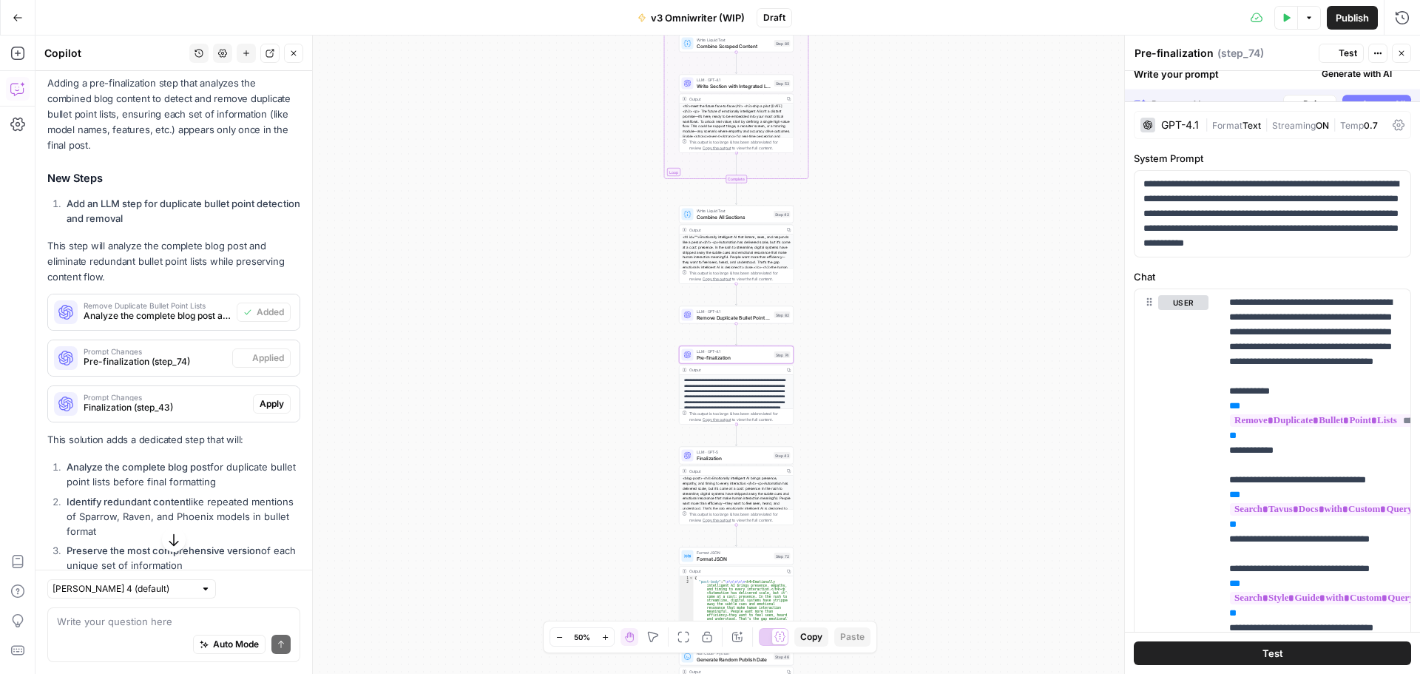
scroll to position [1721, 0]
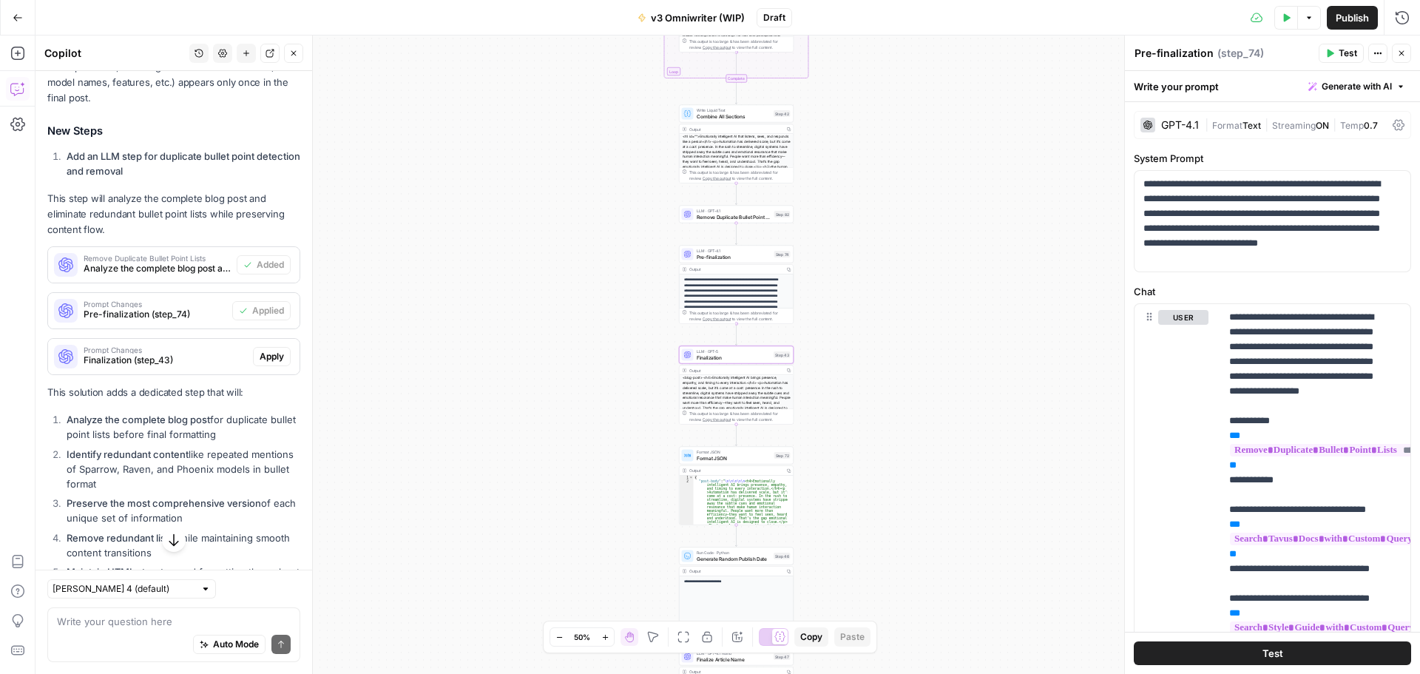
click at [260, 363] on span "Apply" at bounding box center [272, 356] width 24 height 13
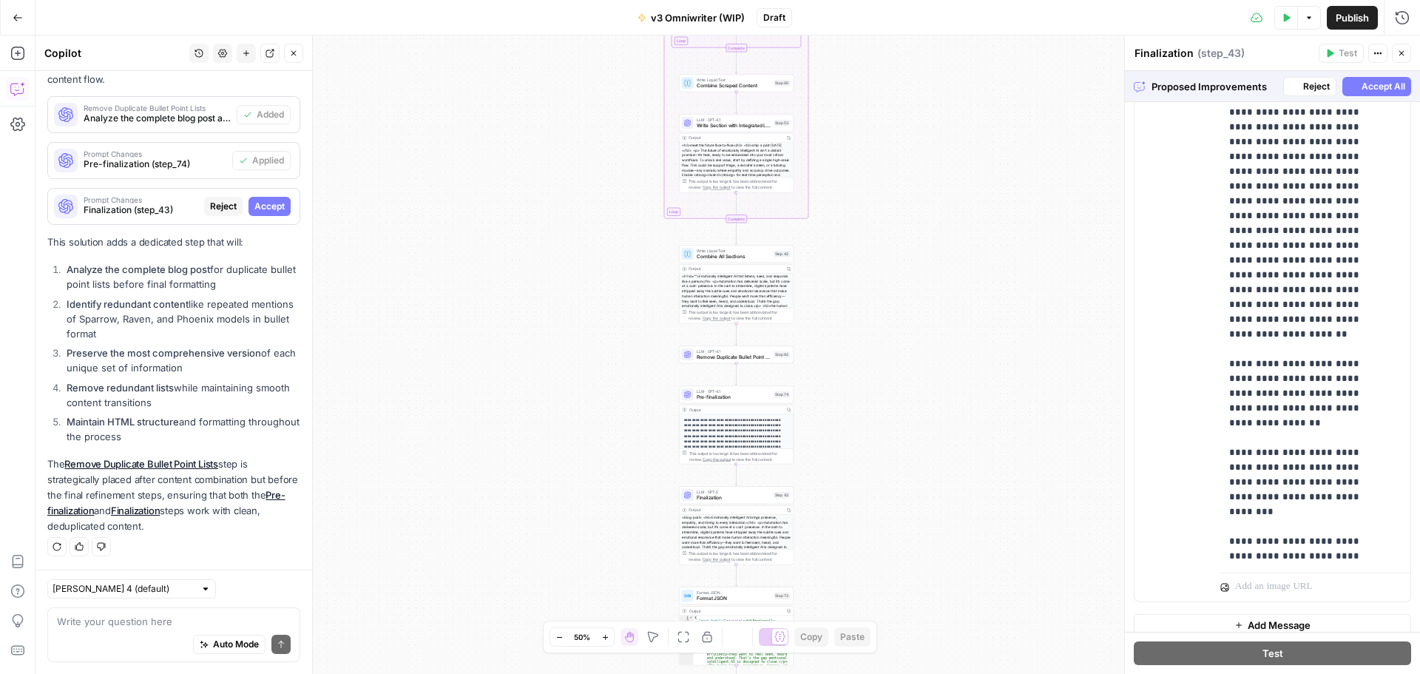
scroll to position [1613, 0]
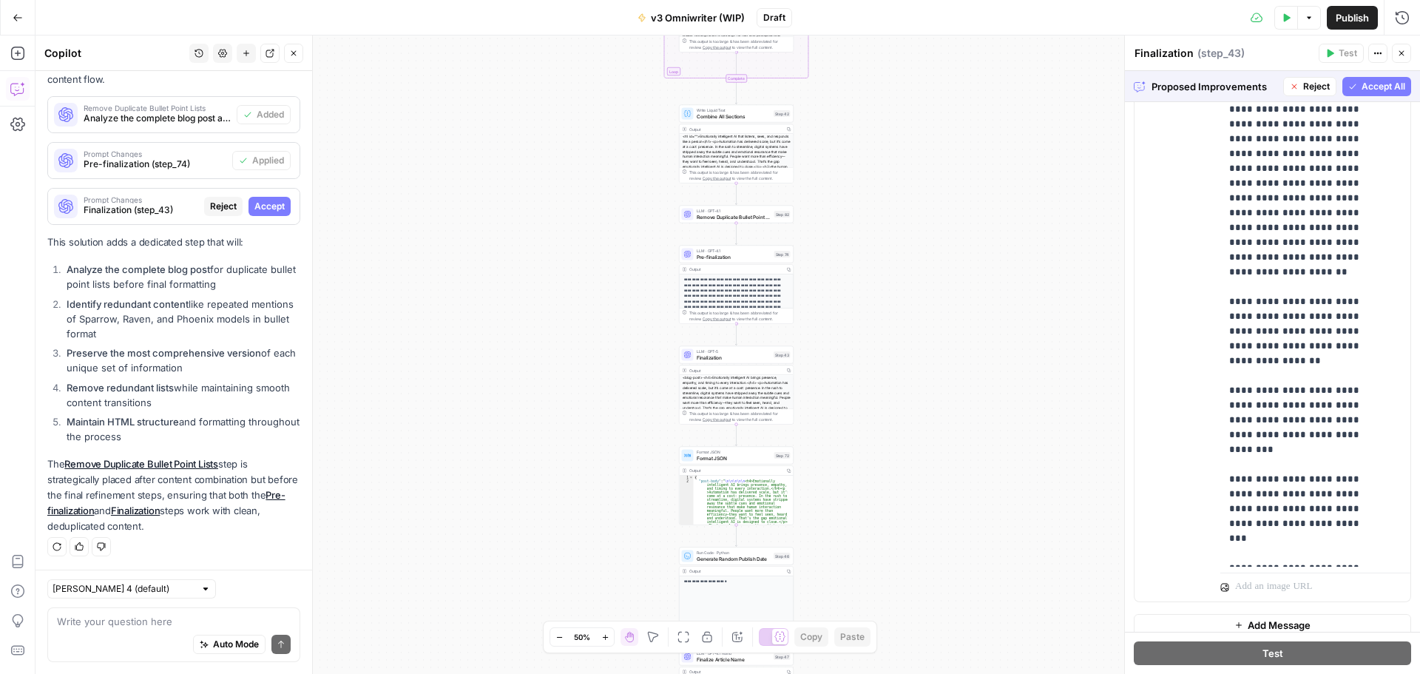
click at [1348, 87] on icon "button" at bounding box center [1352, 86] width 9 height 9
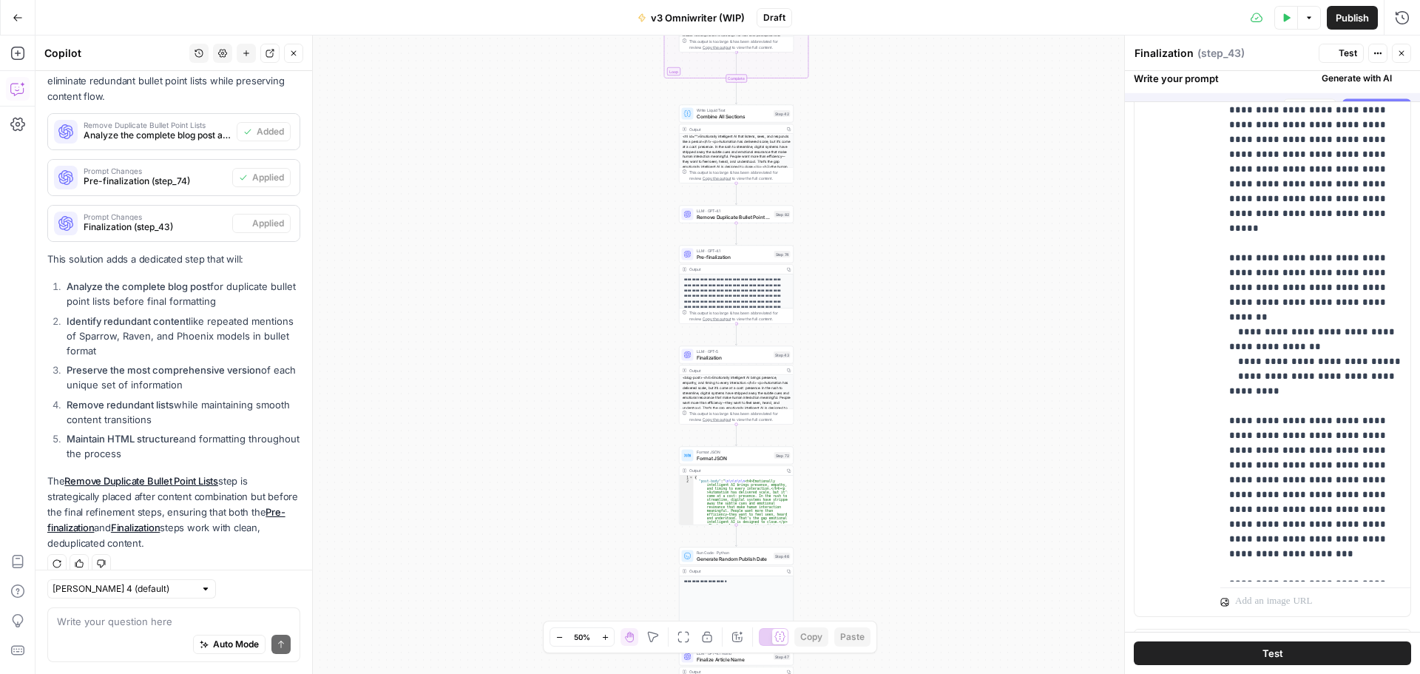
scroll to position [0, 0]
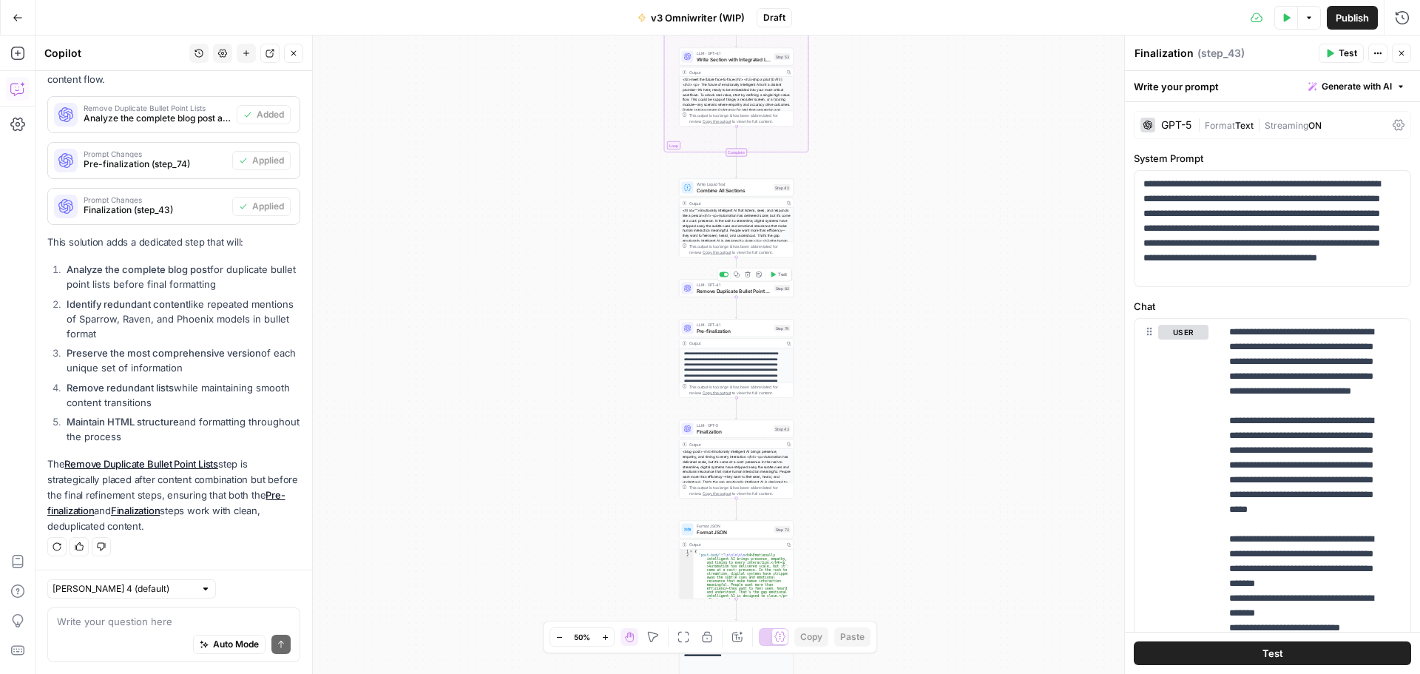
click at [728, 292] on span "Remove Duplicate Bullet Point Lists" at bounding box center [734, 290] width 75 height 7
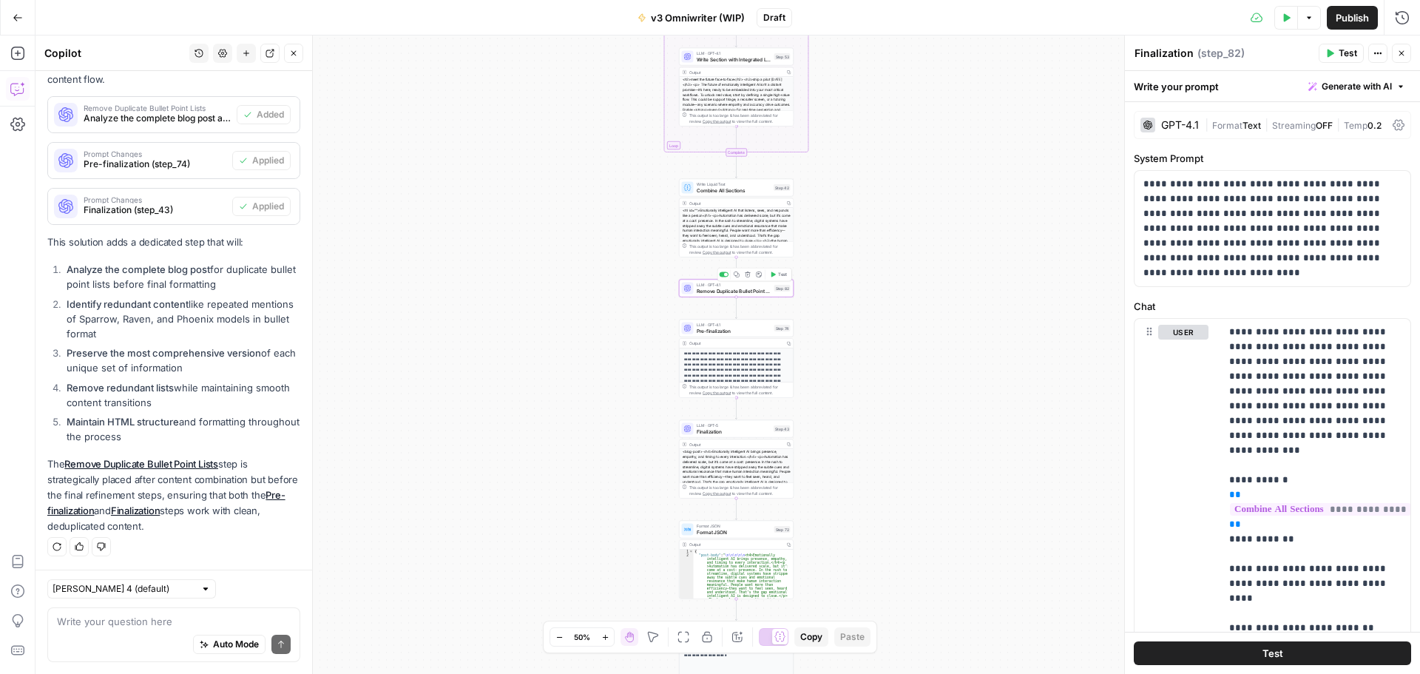
scroll to position [1901, 0]
type textarea "Remove Duplicate Bullet Point Lists"
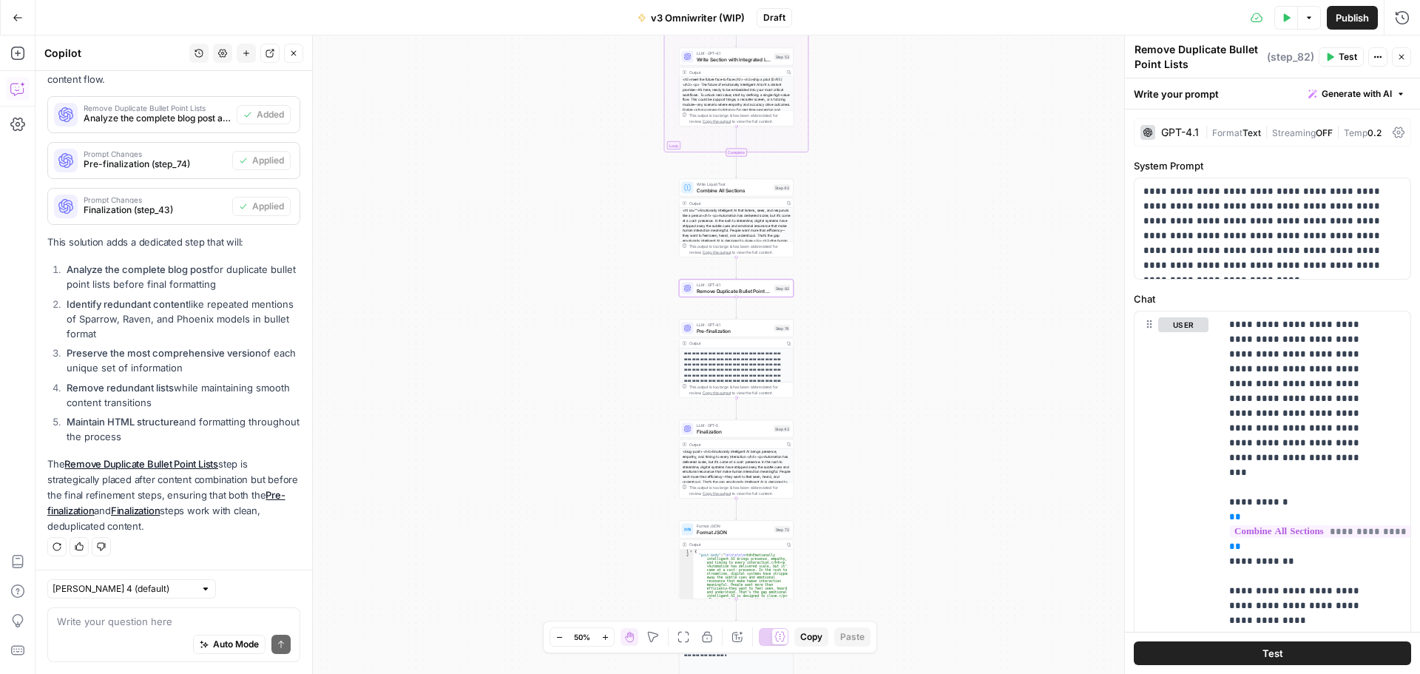
click at [1300, 132] on span "Streaming" at bounding box center [1294, 132] width 44 height 11
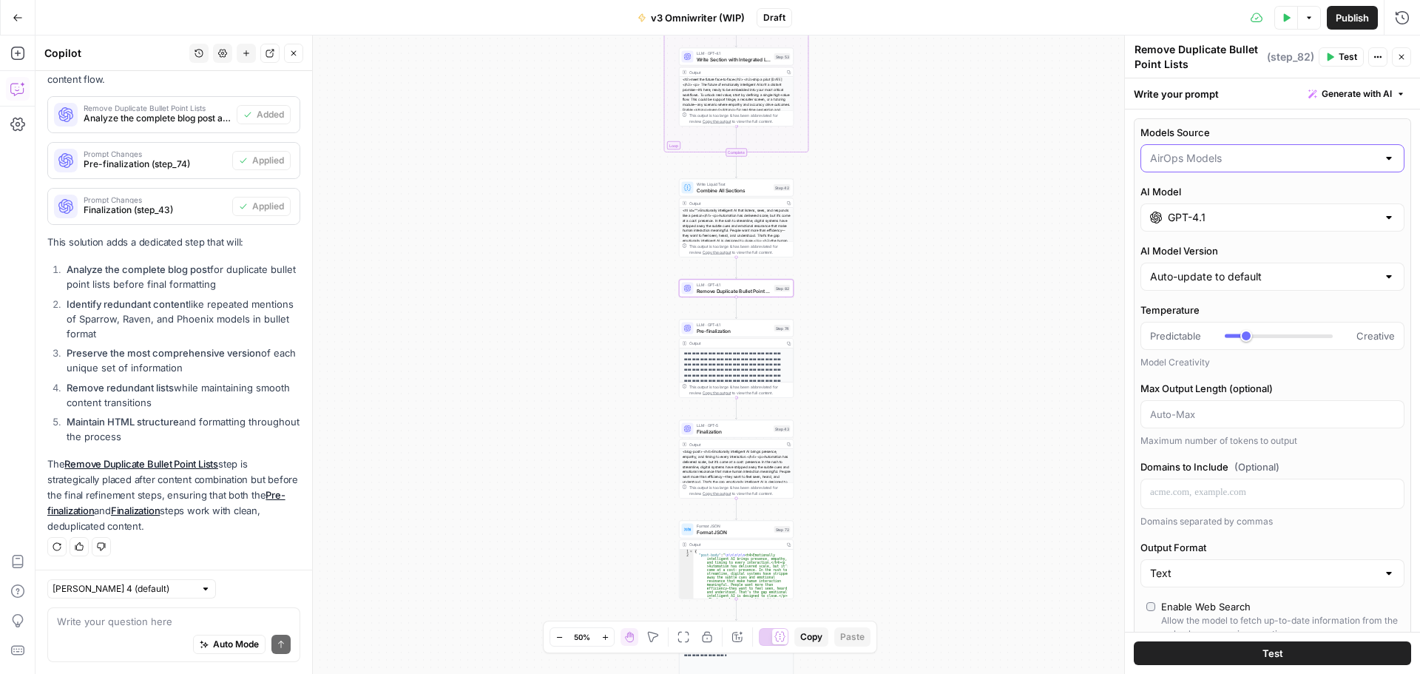
click at [1216, 163] on input "Models Source" at bounding box center [1263, 158] width 227 height 15
click at [1197, 217] on span "My Models" at bounding box center [1264, 216] width 222 height 15
type input "My Models"
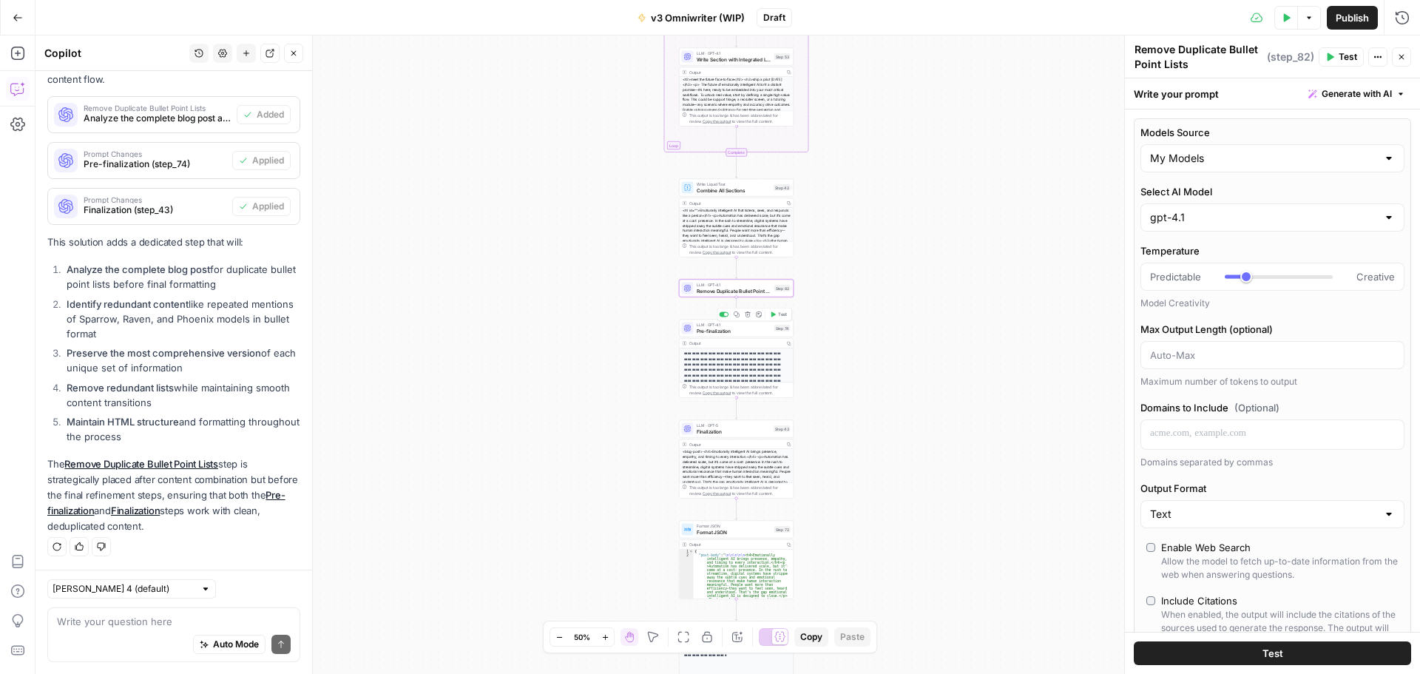
click at [719, 334] on div "LLM · GPT-4.1 Pre-finalization Step 74 Copy step Delete step Add Note Test" at bounding box center [736, 328] width 115 height 18
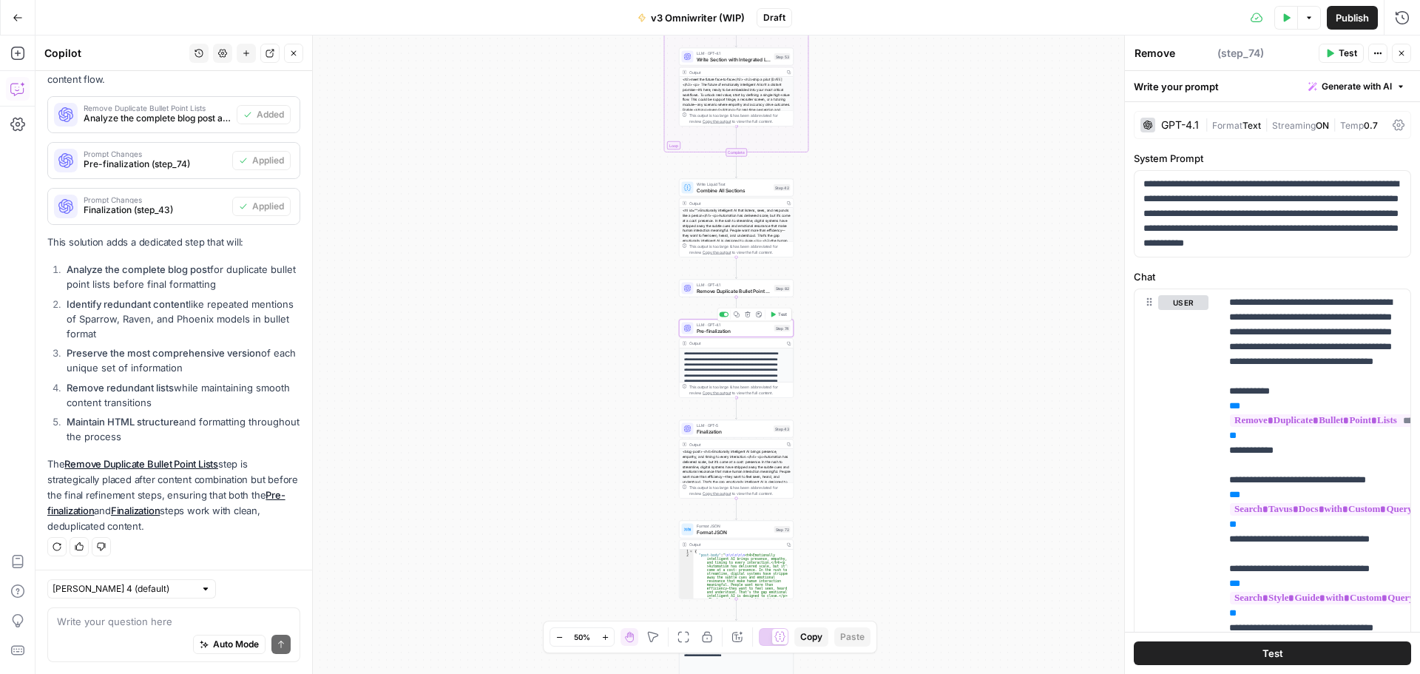
type textarea "Pre-finalization"
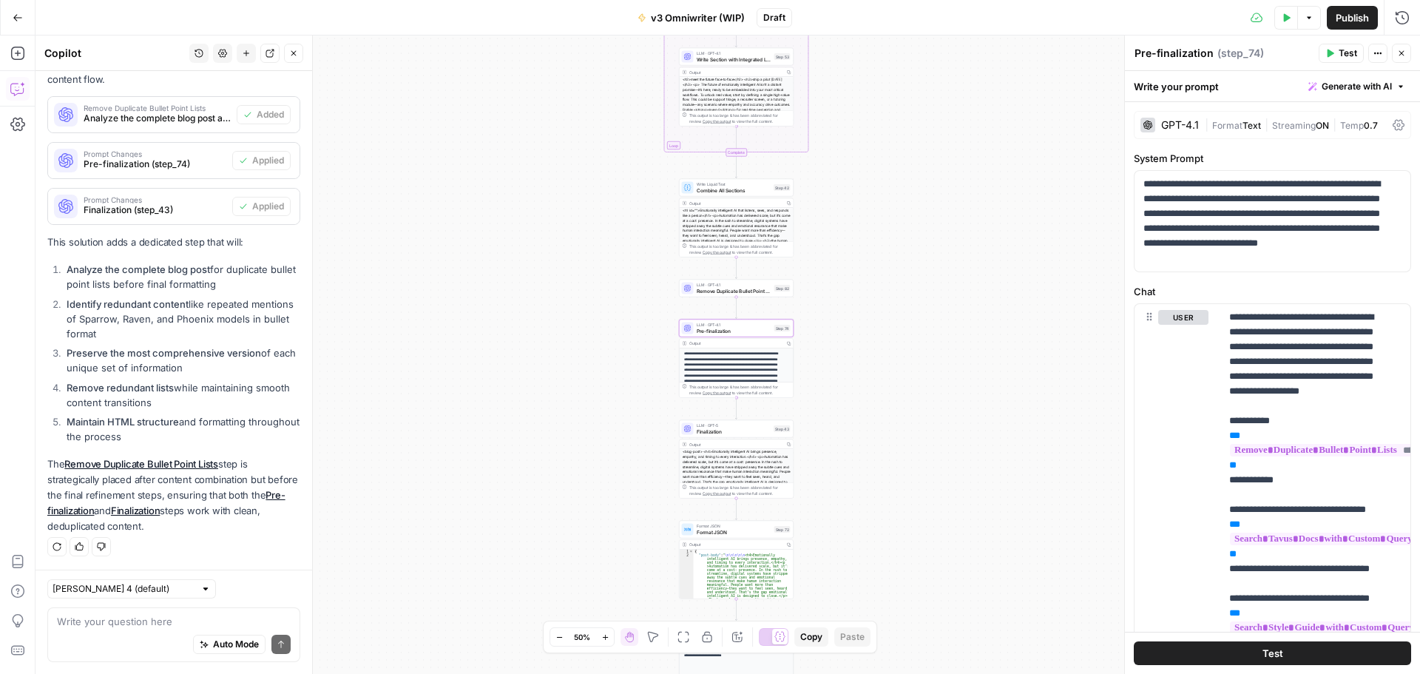
click at [1201, 126] on div "GPT-4.1 | Format Text | Streaming ON | Temp 0.7" at bounding box center [1272, 125] width 277 height 28
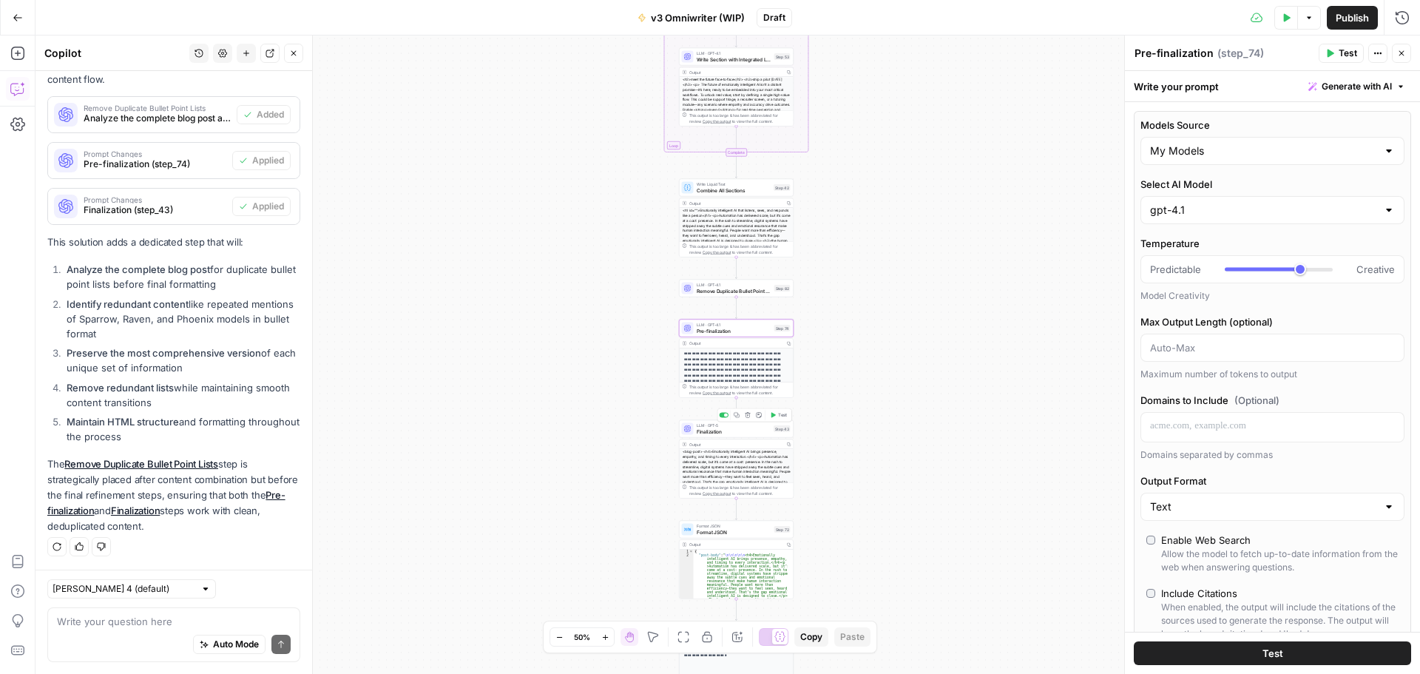
click at [737, 430] on span "Finalization" at bounding box center [734, 430] width 75 height 7
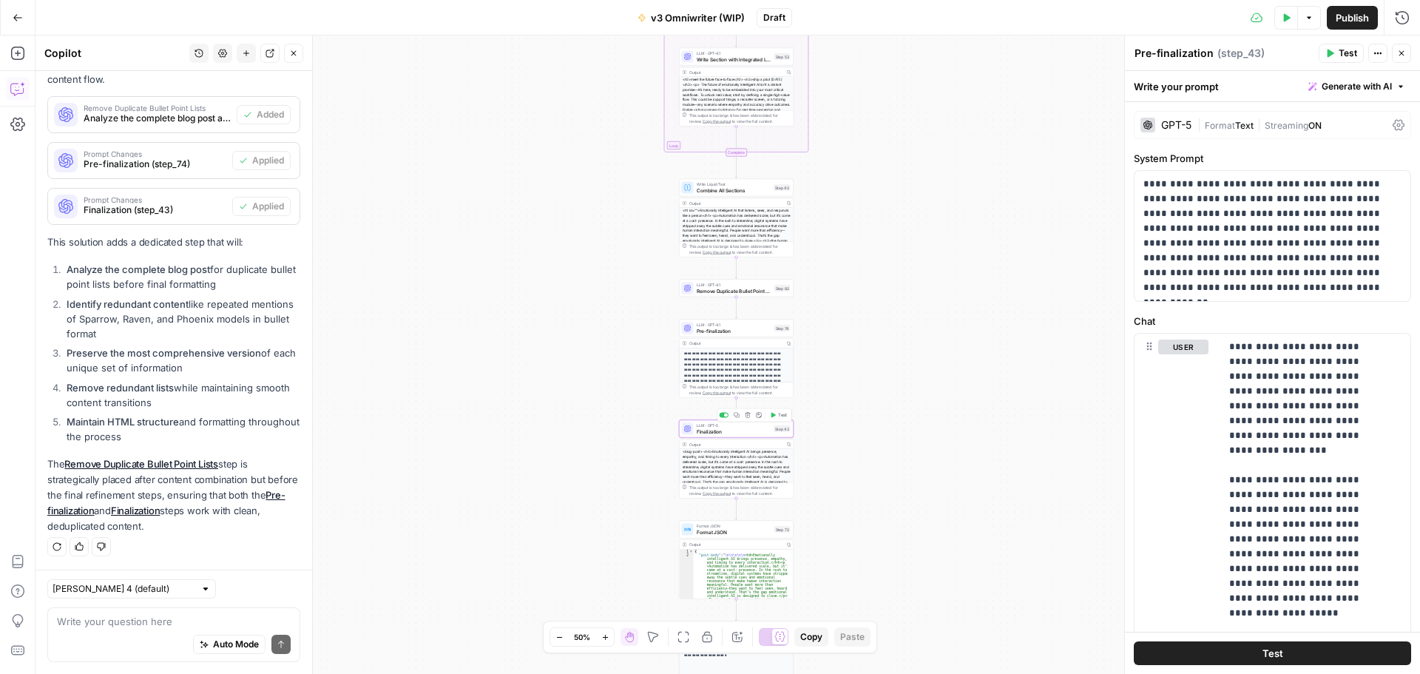
type textarea "Finalization"
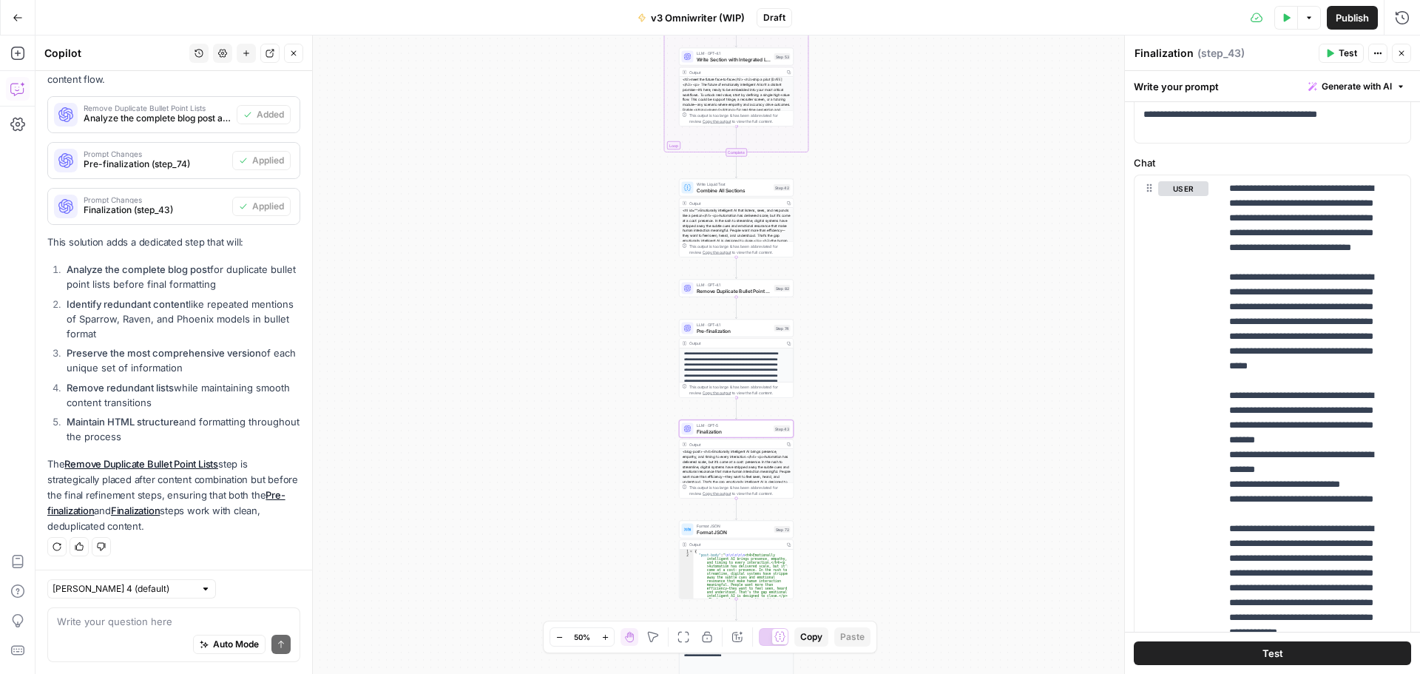
scroll to position [148, 0]
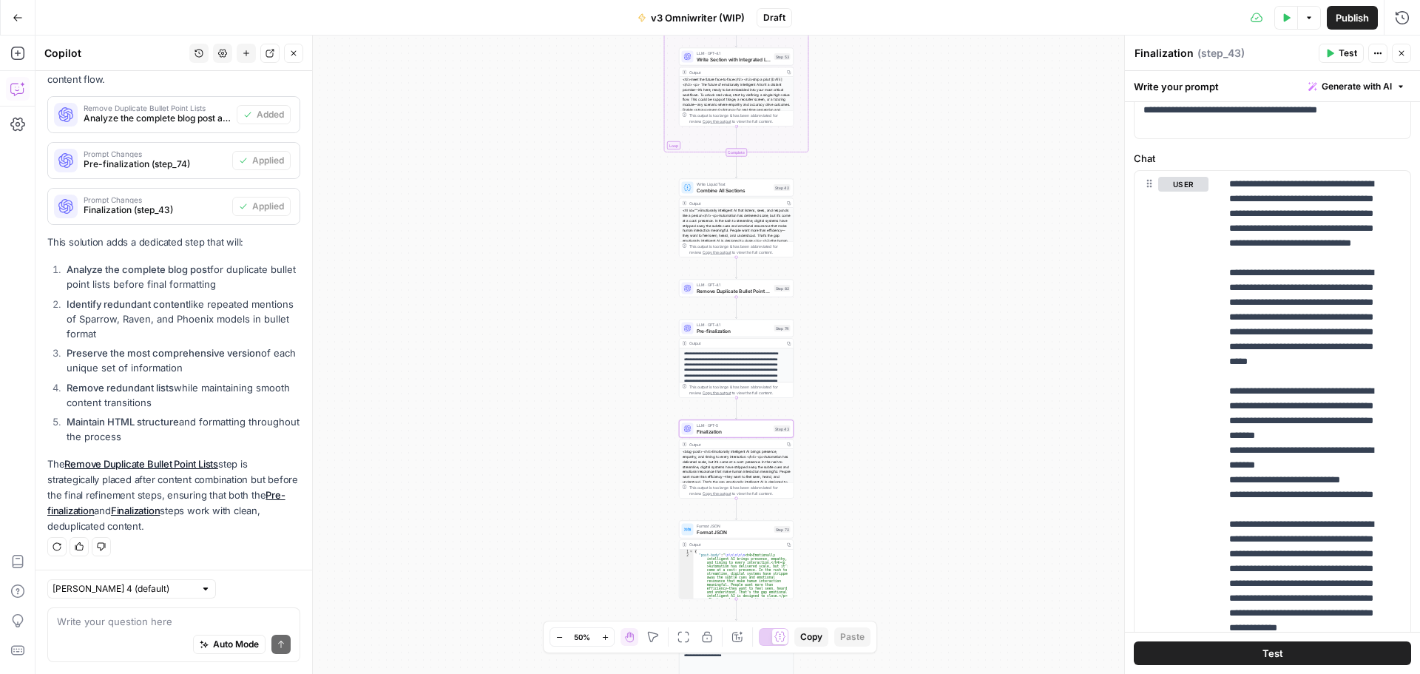
click at [87, 633] on div "Auto Mode Send" at bounding box center [174, 645] width 234 height 33
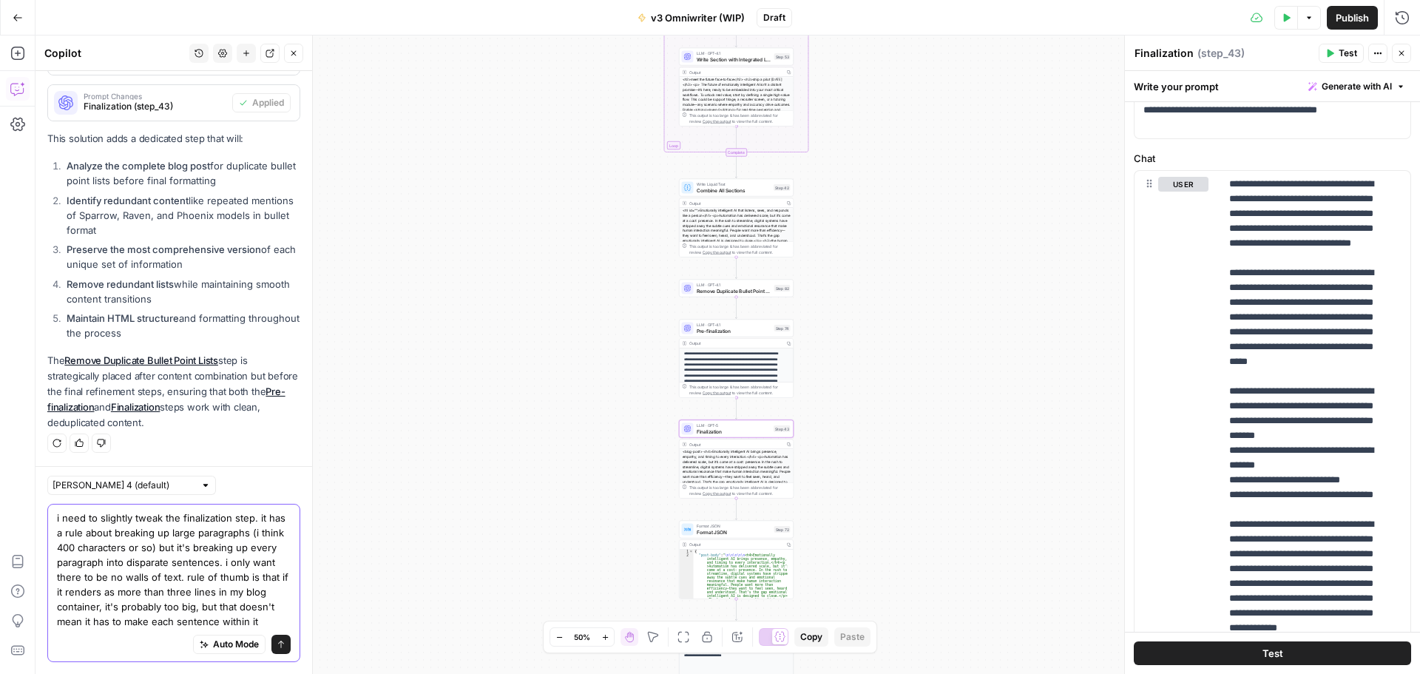
scroll to position [2020, 0]
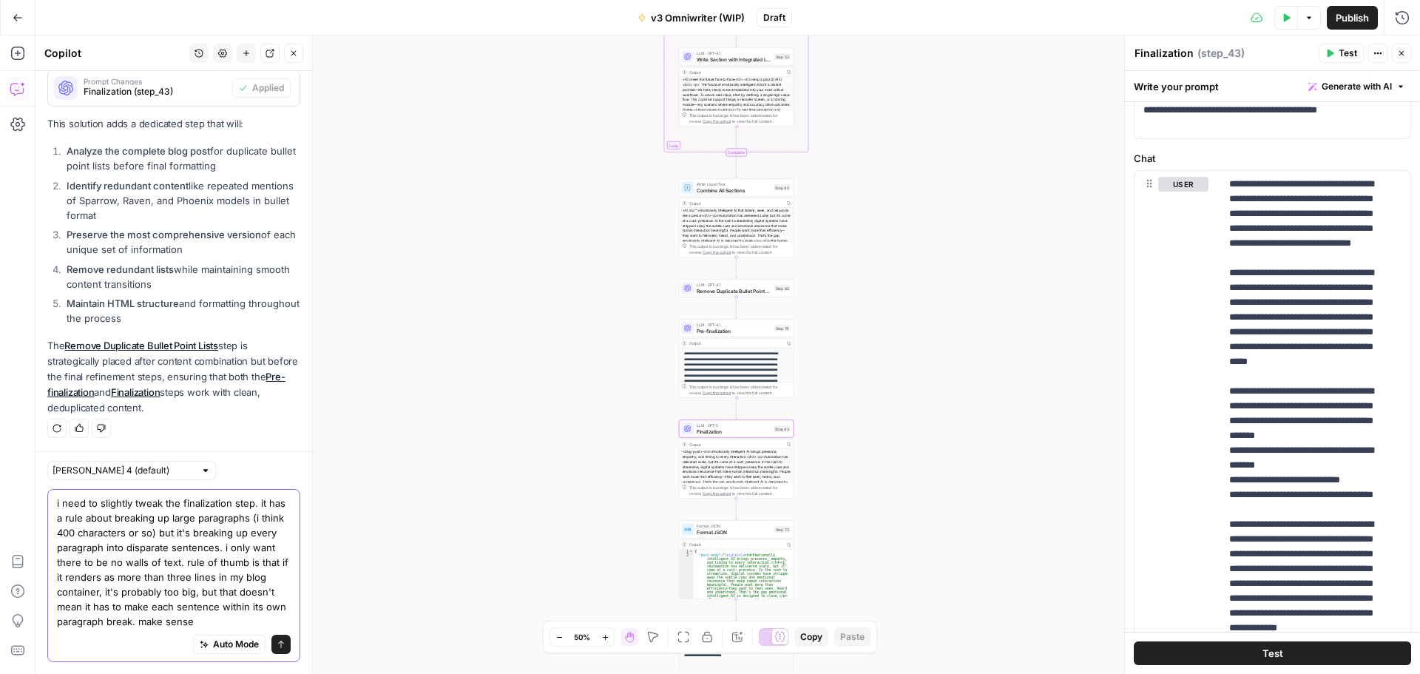
type textarea "i need to slightly tweak the finalization step. it has a rule about breaking up…"
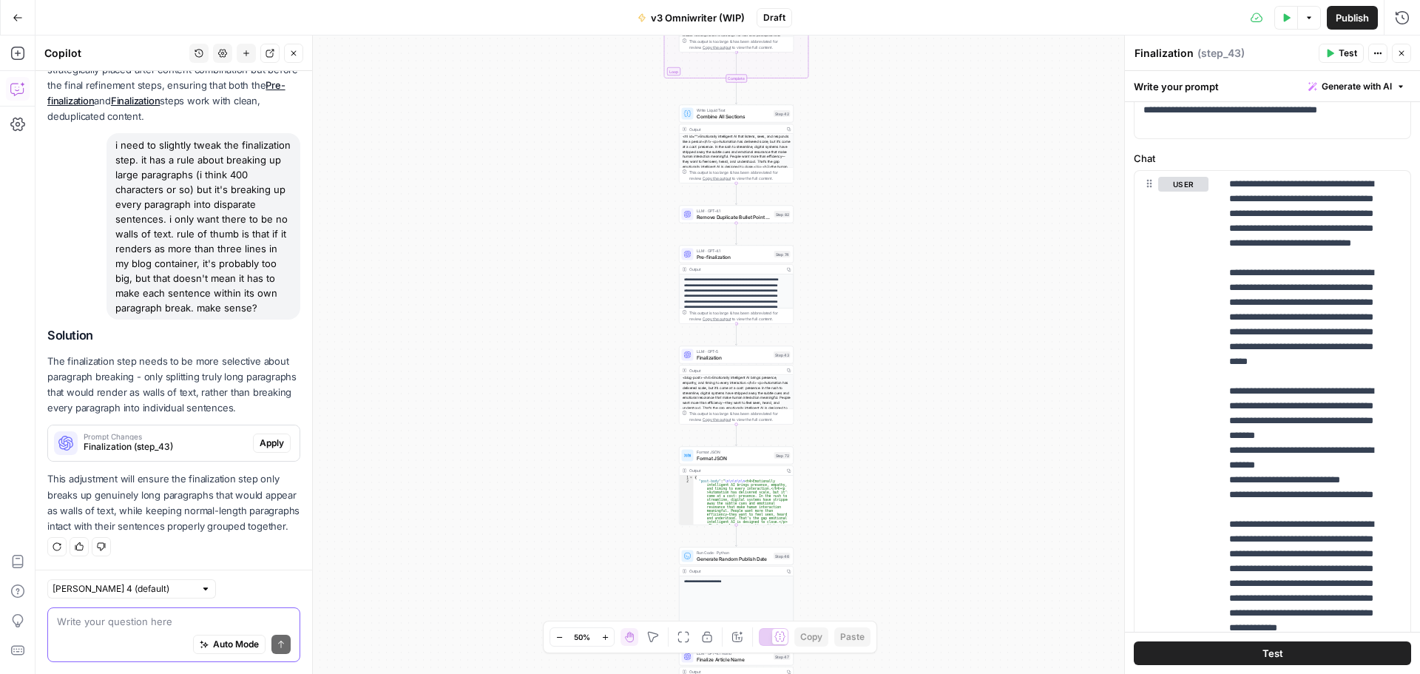
scroll to position [2283, 0]
click at [260, 450] on span "Apply" at bounding box center [272, 442] width 24 height 13
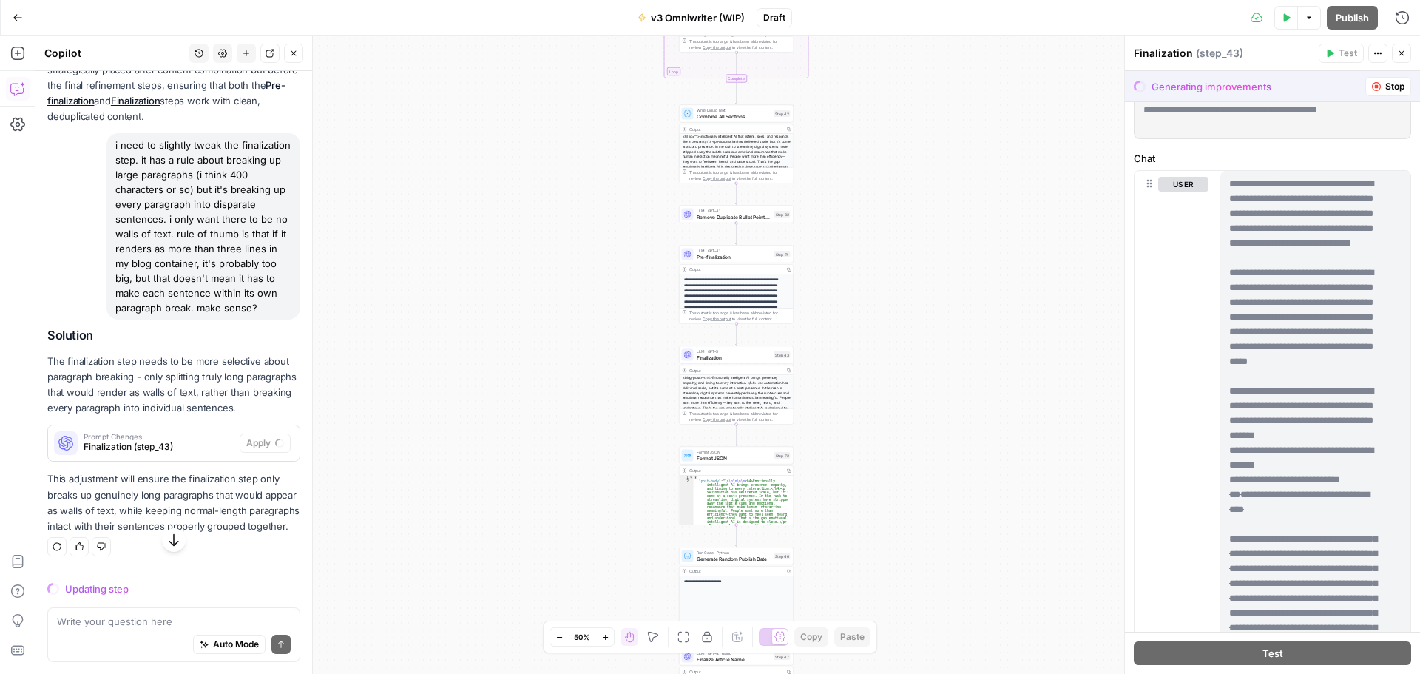
scroll to position [0, 0]
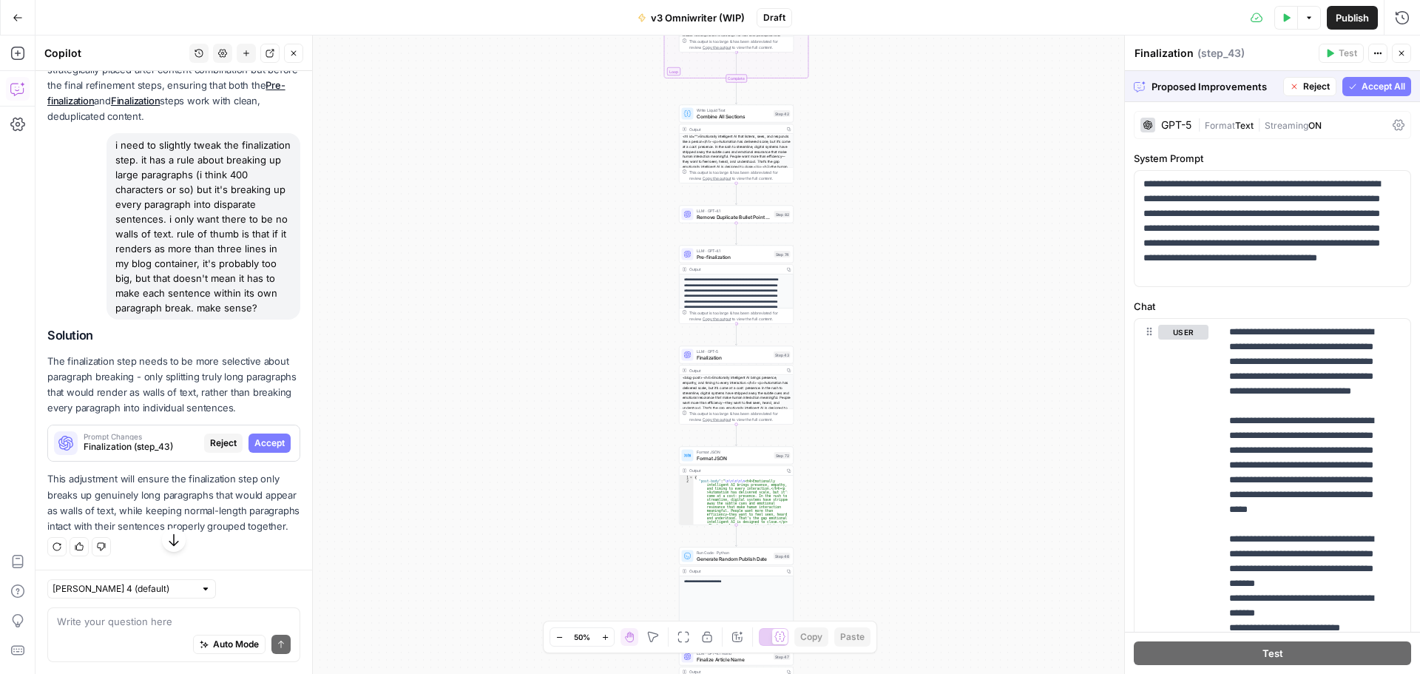
click at [1361, 83] on span "Accept All" at bounding box center [1383, 86] width 44 height 13
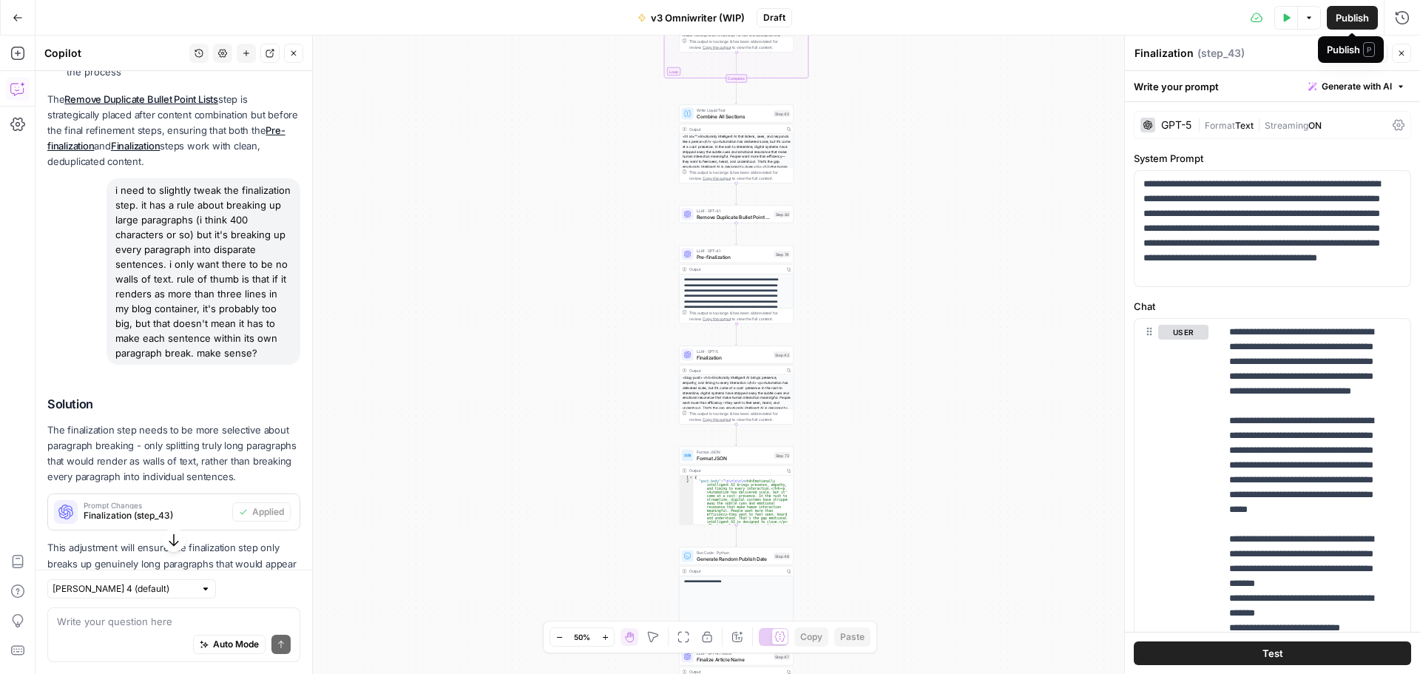
scroll to position [2283, 0]
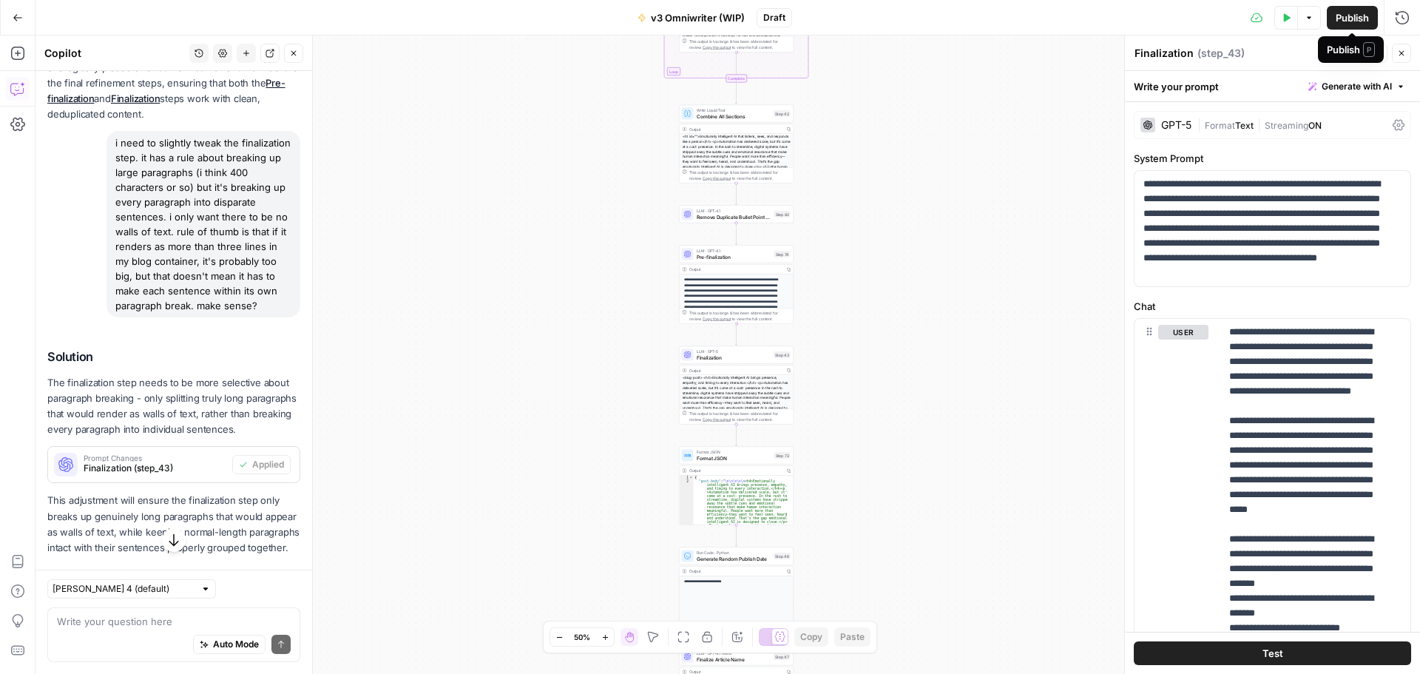
click at [1336, 16] on span "Publish" at bounding box center [1352, 17] width 33 height 15
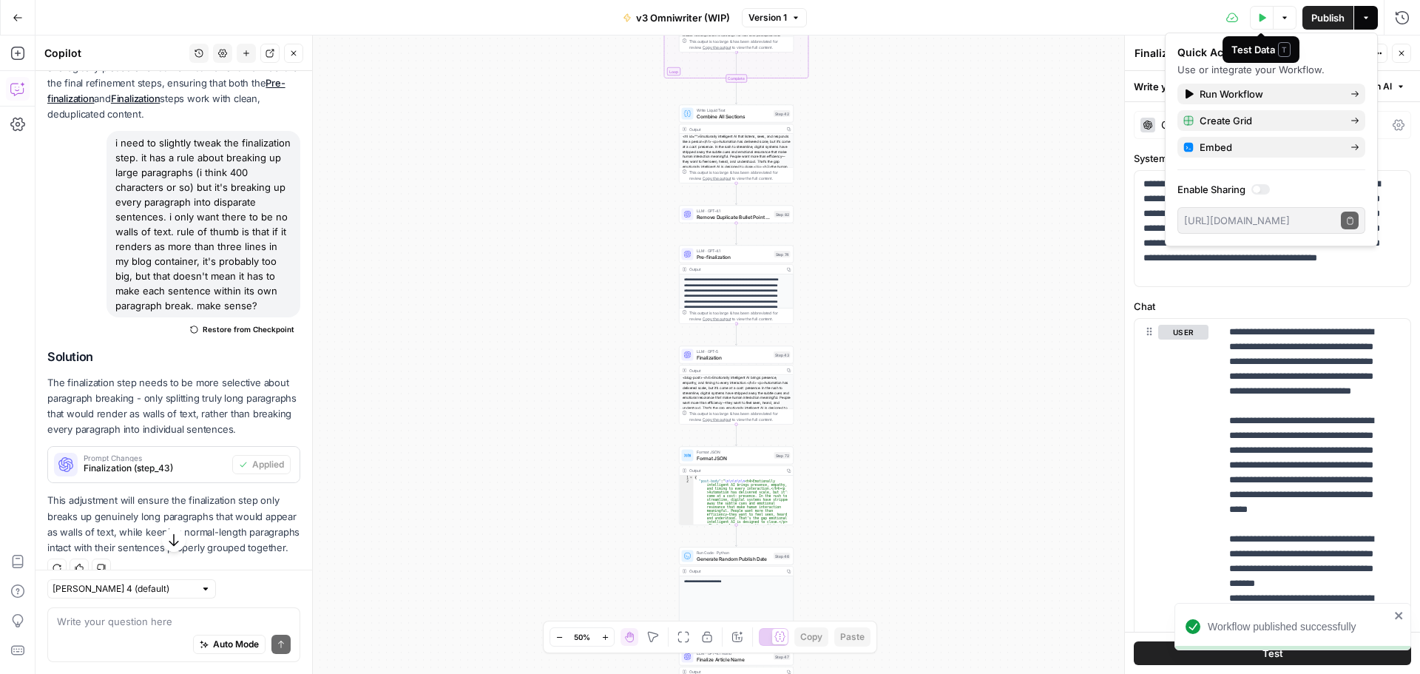
click at [1259, 16] on icon "button" at bounding box center [1262, 17] width 7 height 8
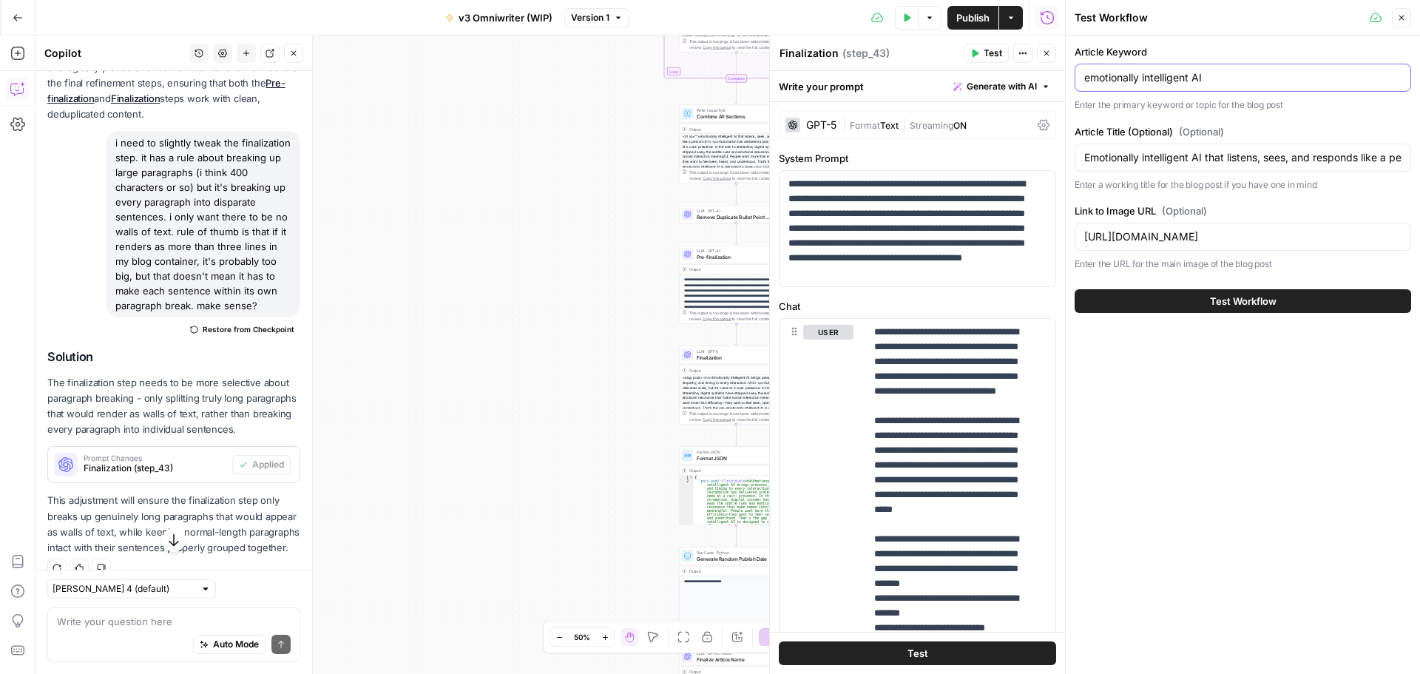
click at [1188, 84] on input "emotionally intelligent AI" at bounding box center [1242, 77] width 317 height 15
paste input "lder-first design (care, cognition, clarity)"
type input "elder-first design (care, cognition, clarity)"
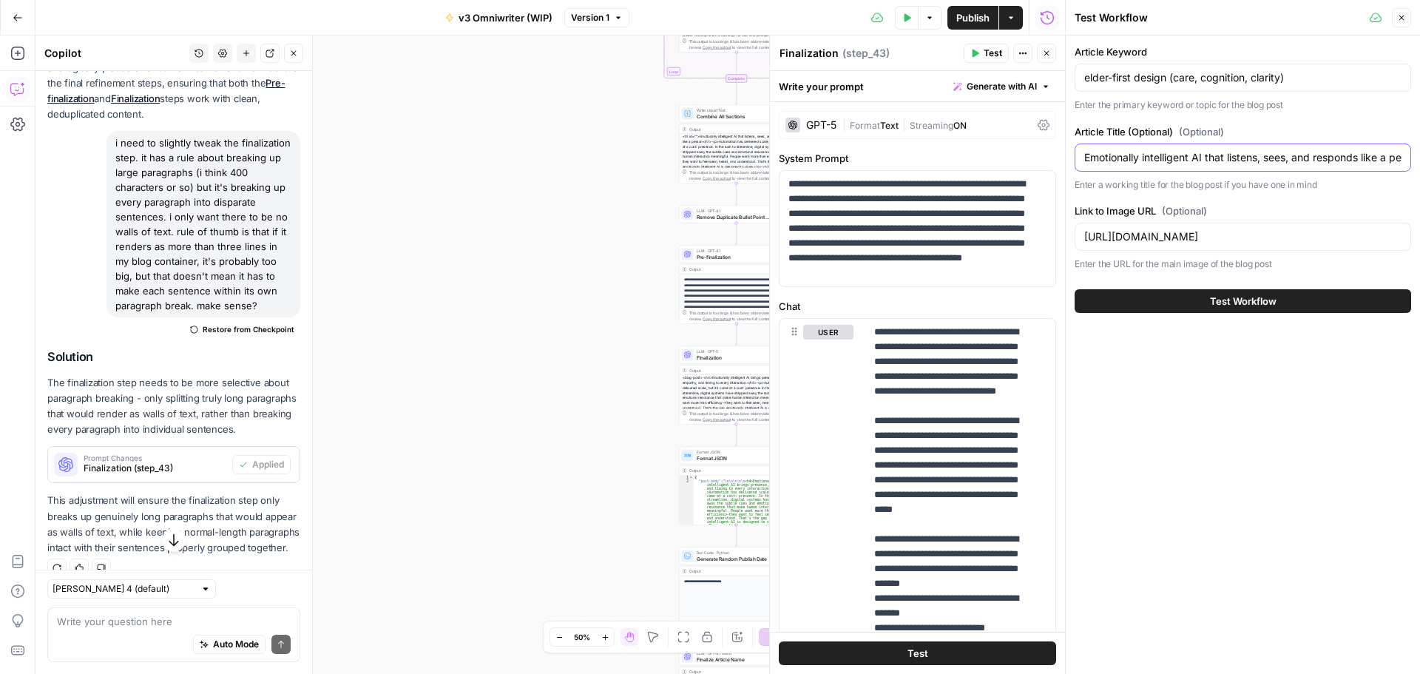
click at [1197, 159] on input "Emotionally intelligent AI that listens, sees, and responds like a person" at bounding box center [1242, 157] width 317 height 15
click at [1163, 180] on p "Enter a working title for the blog post if you have one in mind" at bounding box center [1243, 184] width 336 height 15
click at [1169, 155] on input "Emotionally intelligent AI that listens, sees, and responds like a person" at bounding box center [1242, 157] width 317 height 15
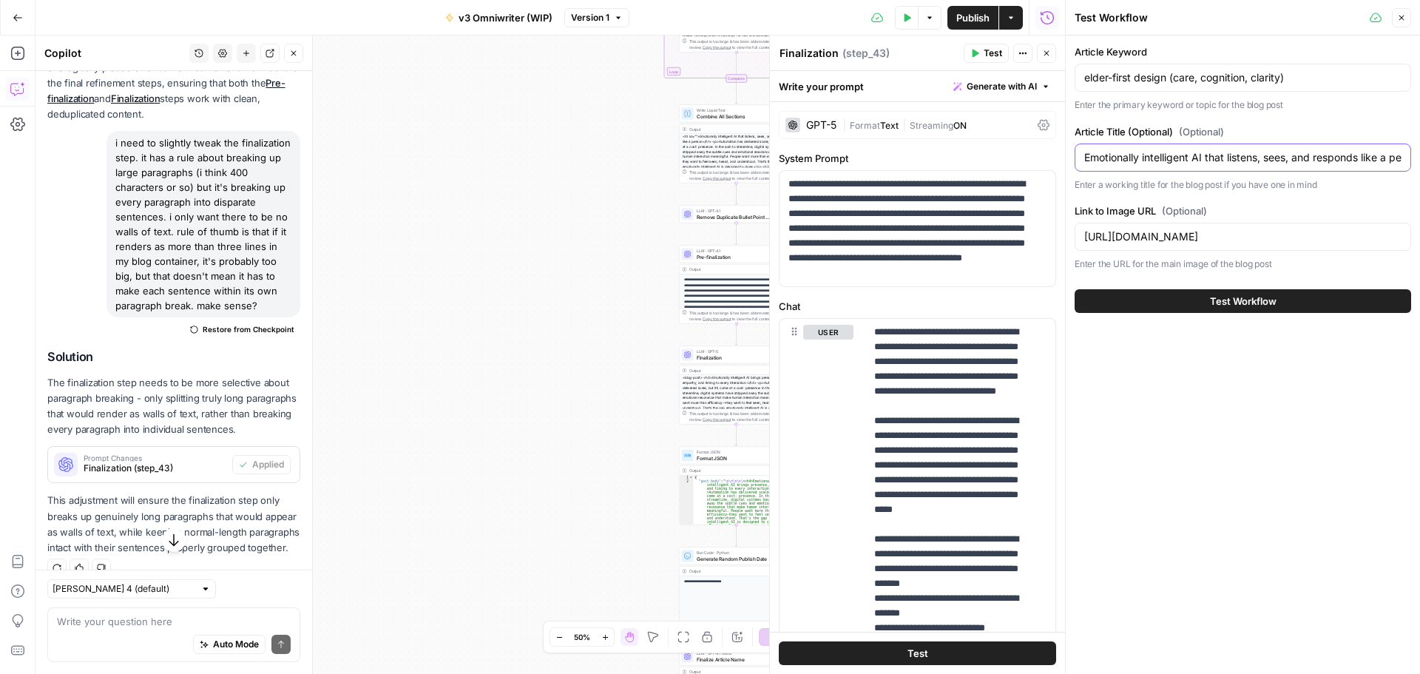
click at [1169, 155] on input "Emotionally intelligent AI that listens, sees, and responds like a person" at bounding box center [1242, 157] width 317 height 15
drag, startPoint x: 1177, startPoint y: 191, endPoint x: 1182, endPoint y: 180, distance: 11.9
click at [1177, 191] on p "Enter a working title for the blog post if you have one in mind" at bounding box center [1243, 184] width 336 height 15
click at [1185, 158] on input "Emotionally intelligent AI that listens, sees, and responds like a person" at bounding box center [1242, 157] width 317 height 15
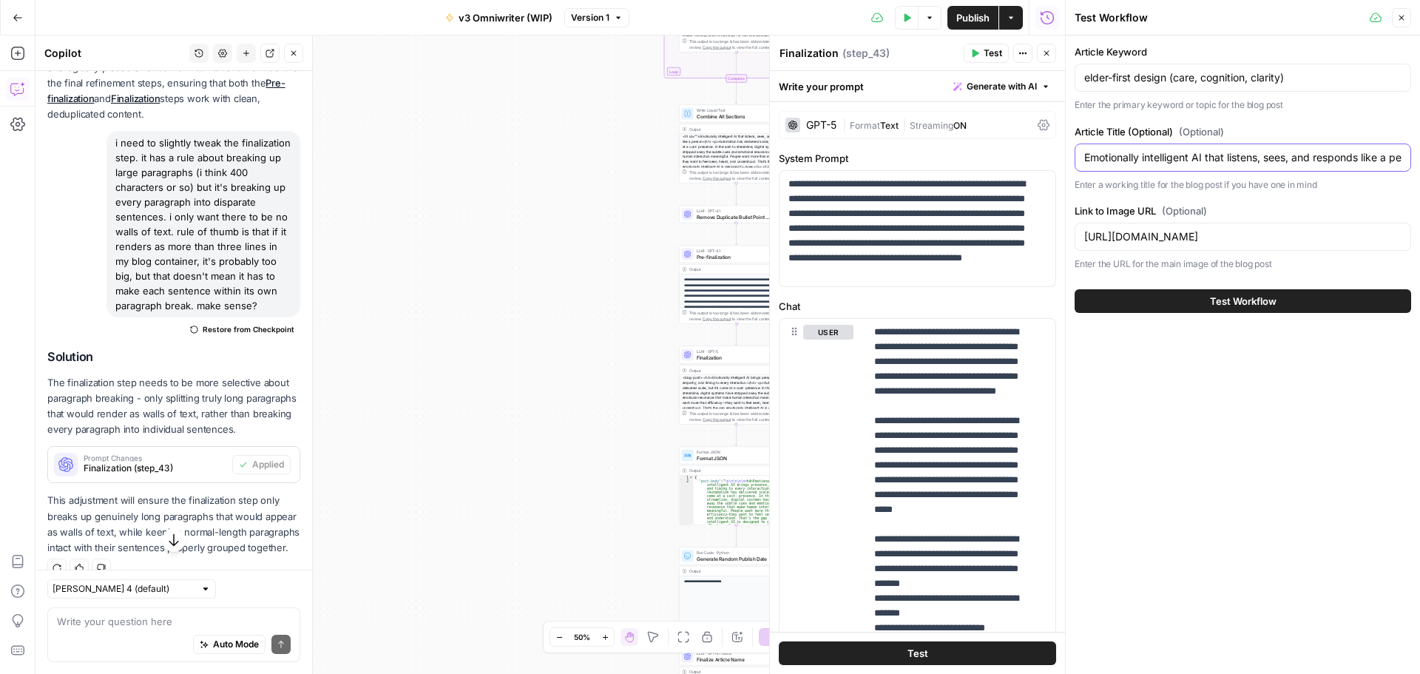
click at [1185, 158] on input "Emotionally intelligent AI that listens, sees, and responds like a person" at bounding box center [1242, 157] width 317 height 15
type input "Why elder-first design matters for human-centric AI"
click at [1230, 306] on span "Test Workflow" at bounding box center [1243, 301] width 67 height 15
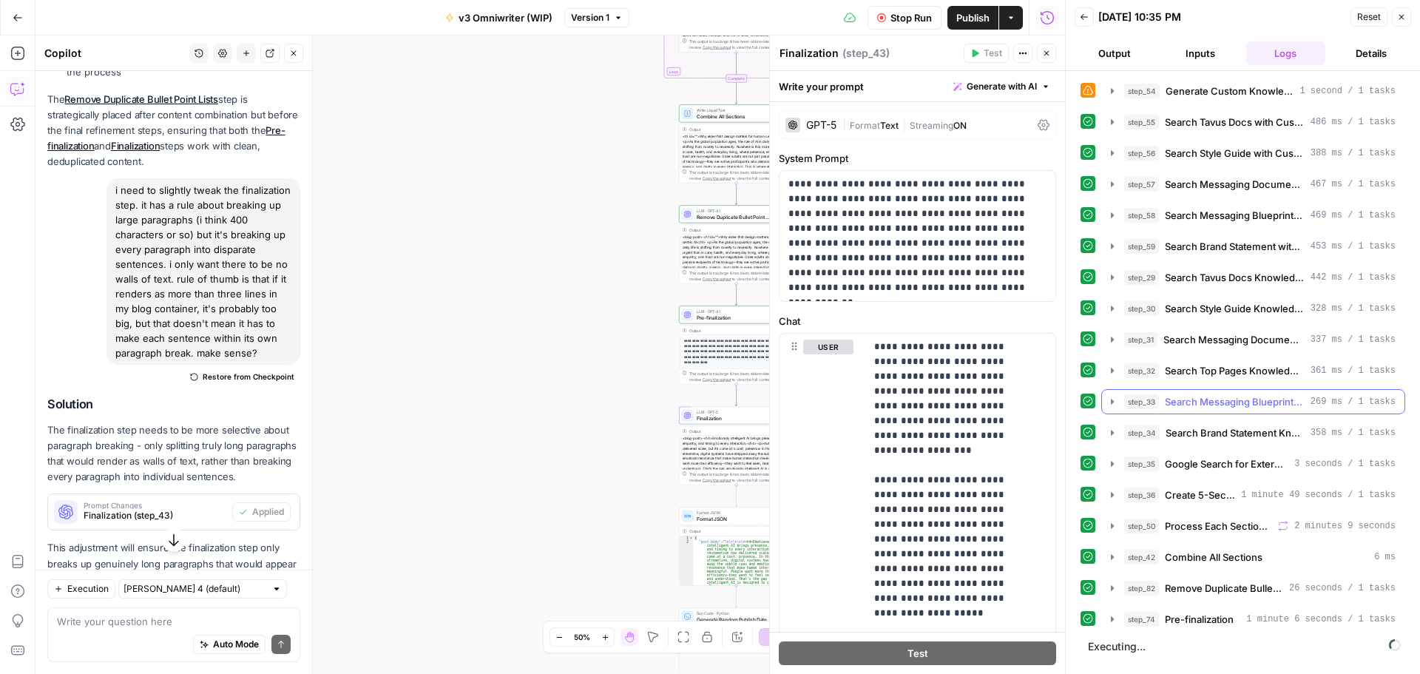
scroll to position [2283, 0]
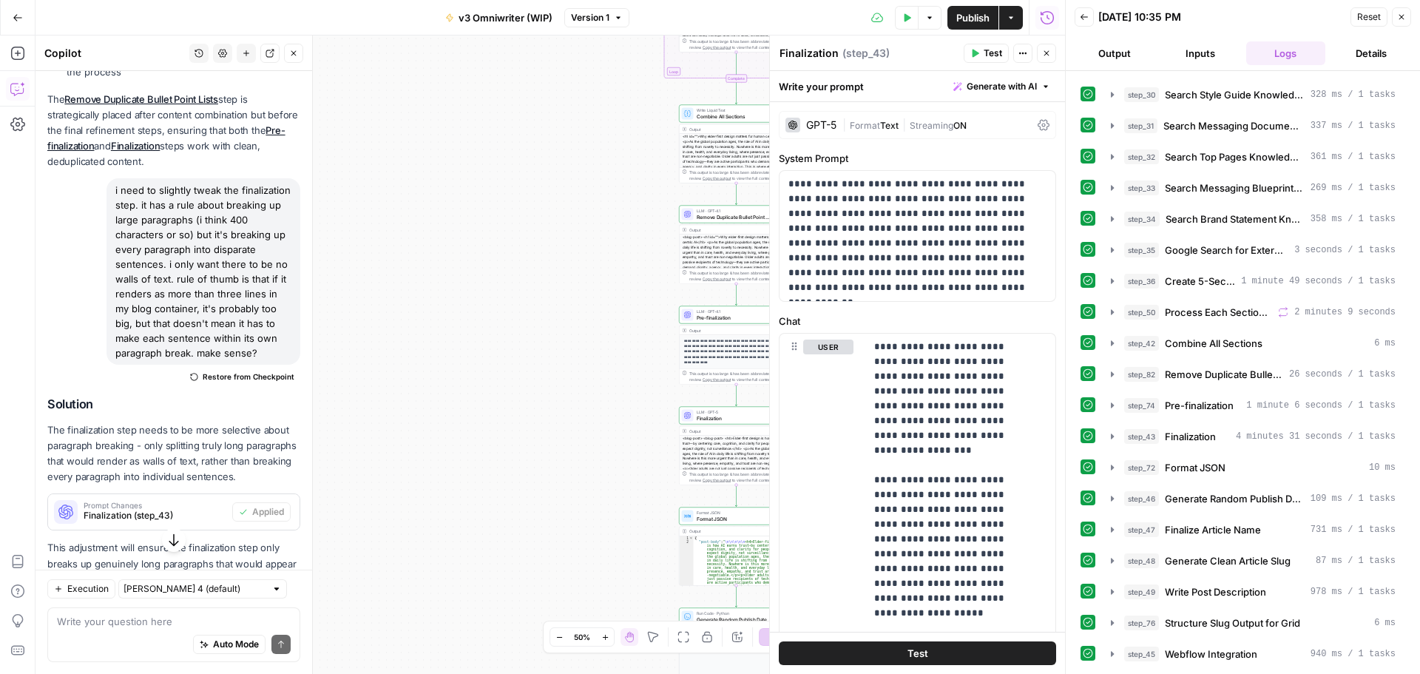
scroll to position [2283, 0]
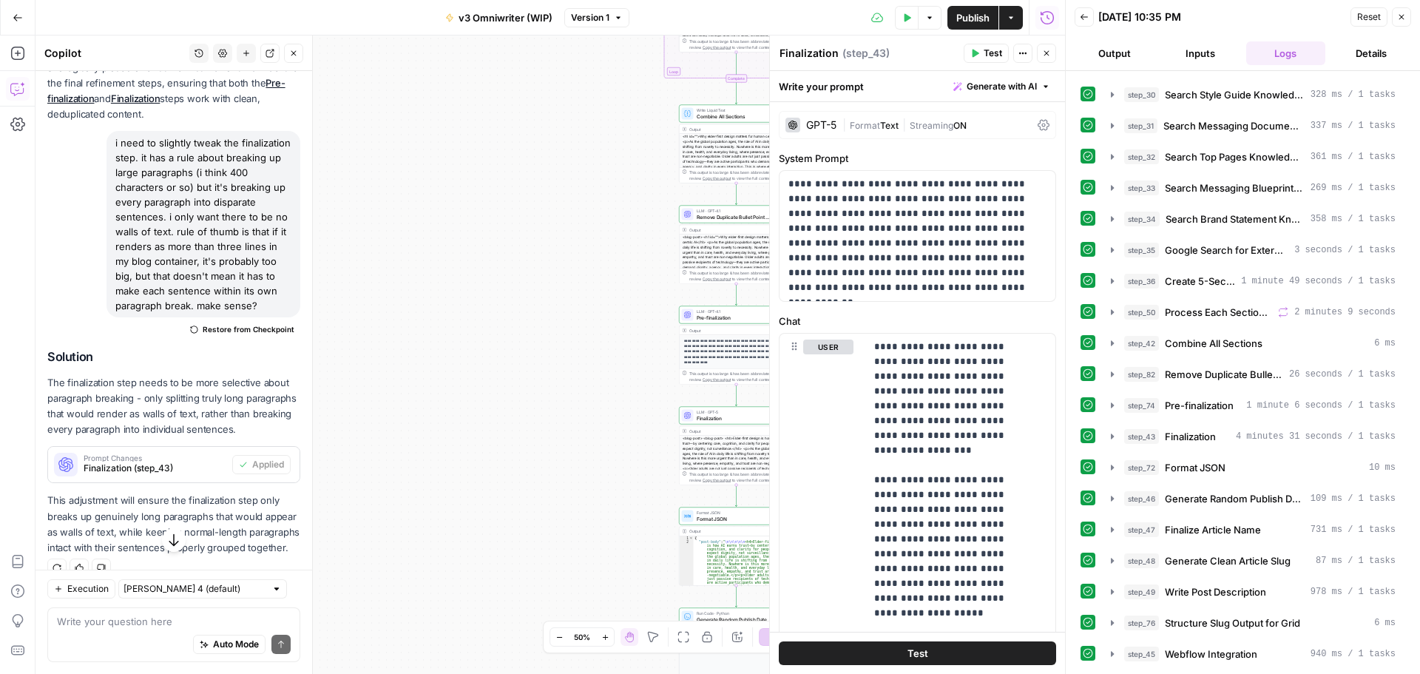
click at [956, 24] on span "Publish" at bounding box center [972, 17] width 33 height 15
